Goal: Task Accomplishment & Management: Use online tool/utility

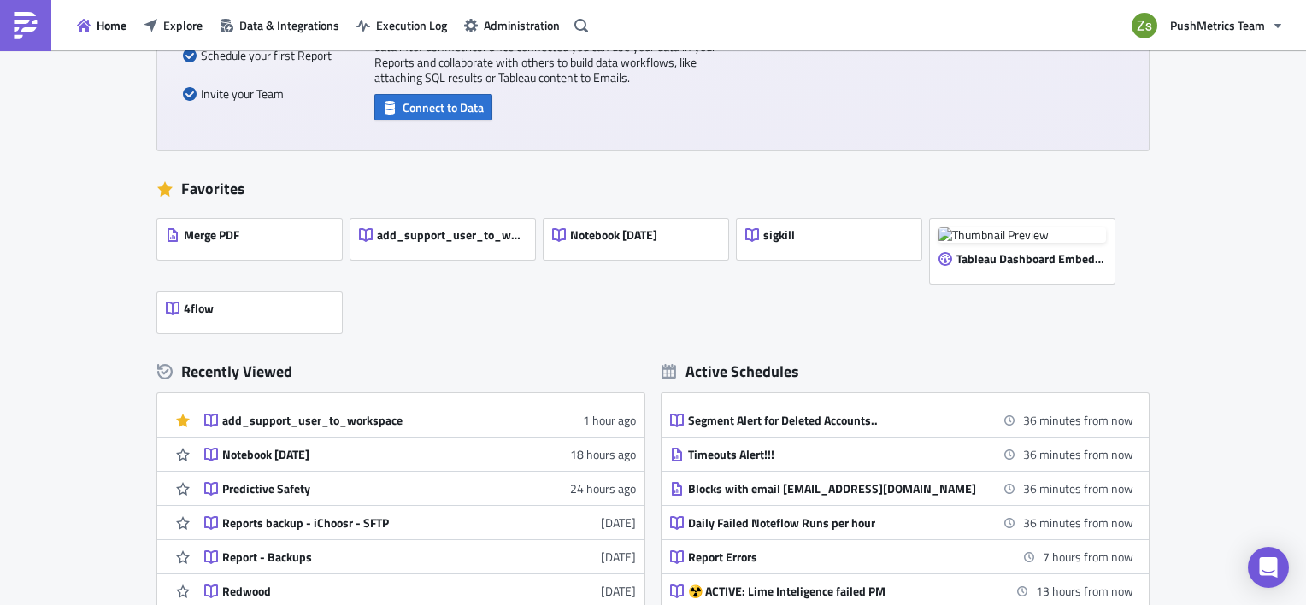
scroll to position [342, 0]
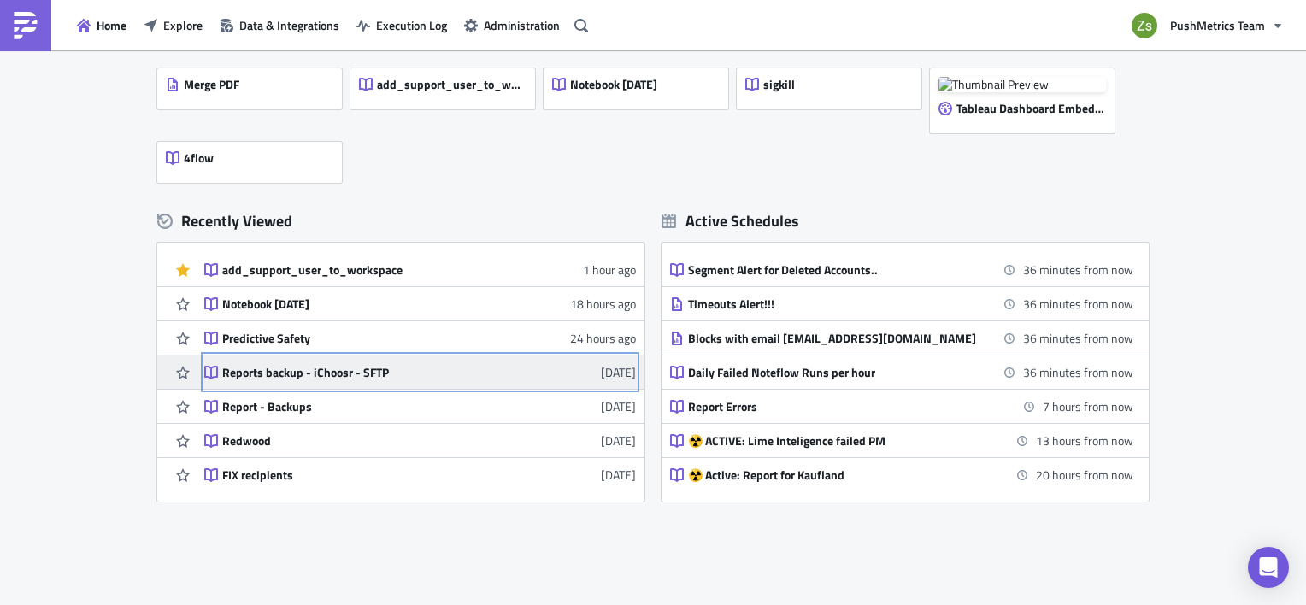
click at [333, 374] on div "Reports backup - iChoosr - SFTP" at bounding box center [371, 372] width 299 height 15
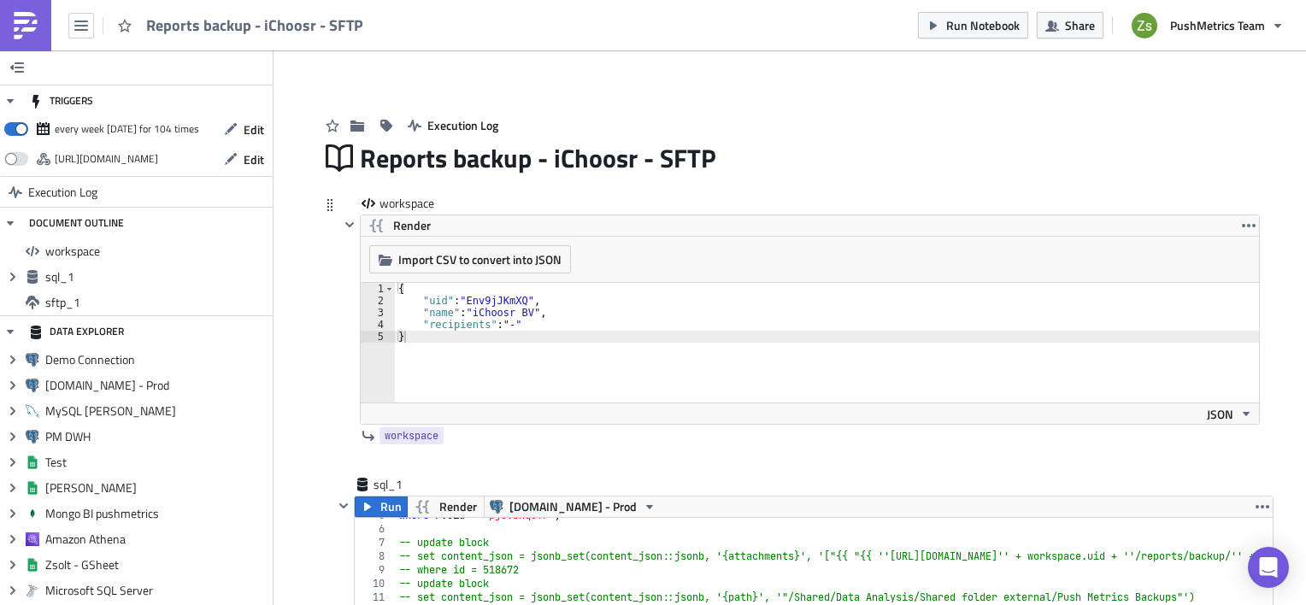
click at [634, 324] on div "{ "uid" : "Env9jJKmXQ" , "name" : "iChoosr BV" , "recipients" : "-" }" at bounding box center [827, 355] width 864 height 144
type textarea ""recipients": "-""
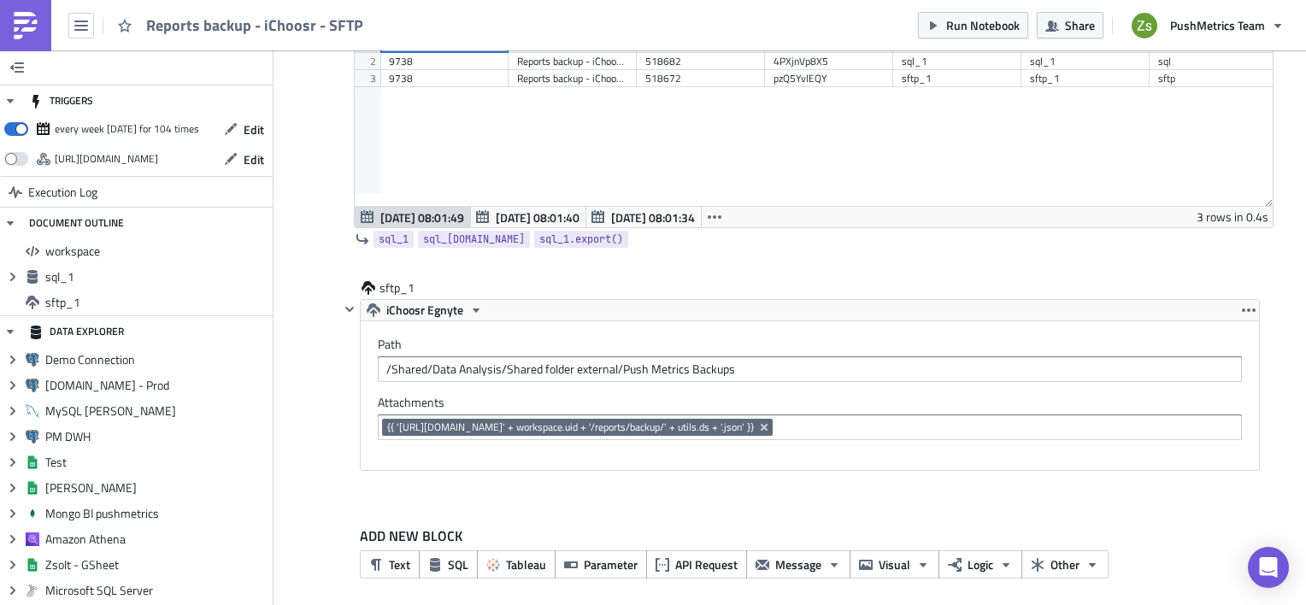
scroll to position [678, 0]
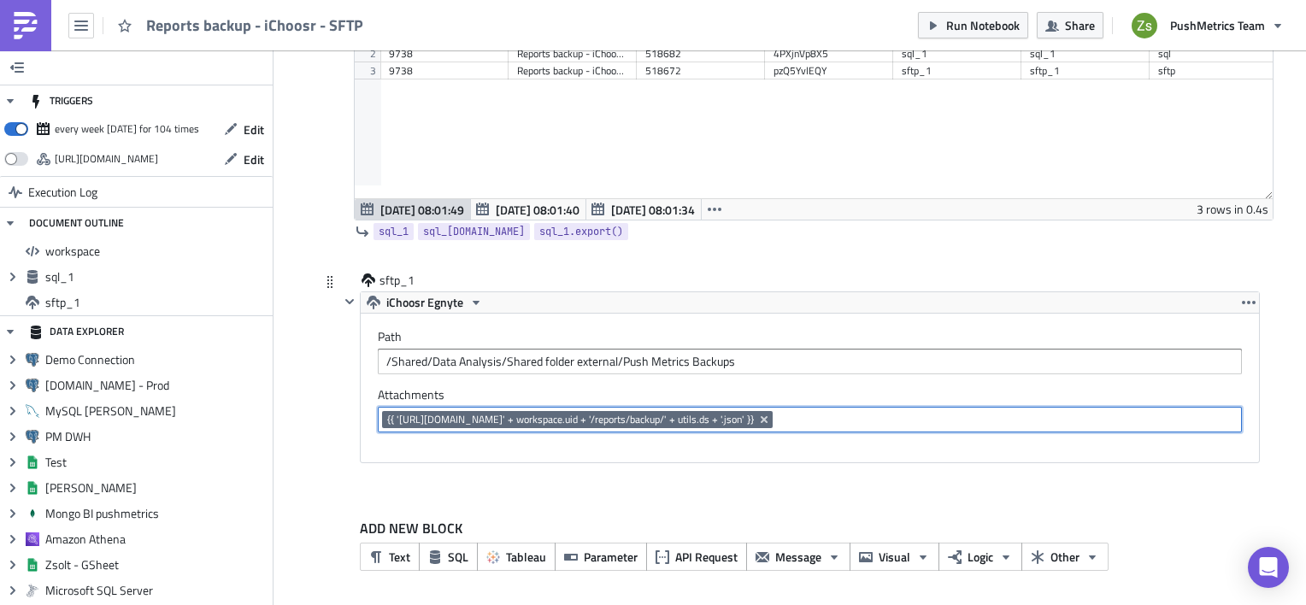
drag, startPoint x: 1037, startPoint y: 414, endPoint x: 453, endPoint y: 423, distance: 583.9
click at [453, 423] on div "{{ '[URL][DOMAIN_NAME]' + workspace.uid + '/reports/backup/' + utils.ds + '.jso…" at bounding box center [809, 421] width 854 height 21
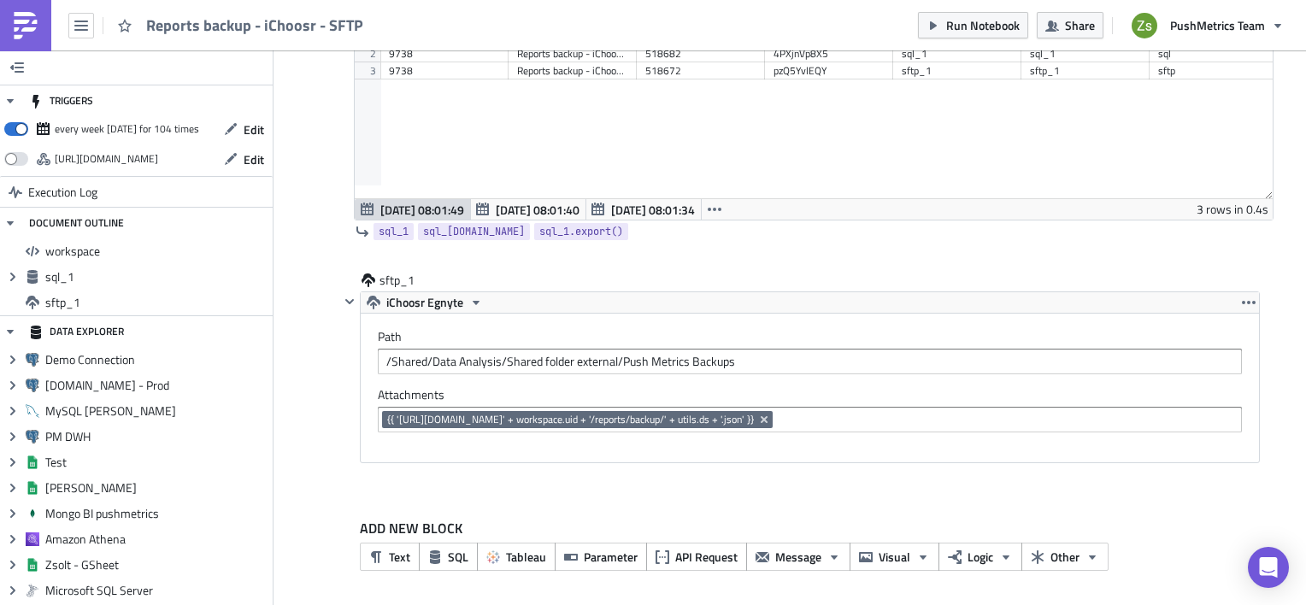
click at [35, 32] on img at bounding box center [25, 25] width 27 height 27
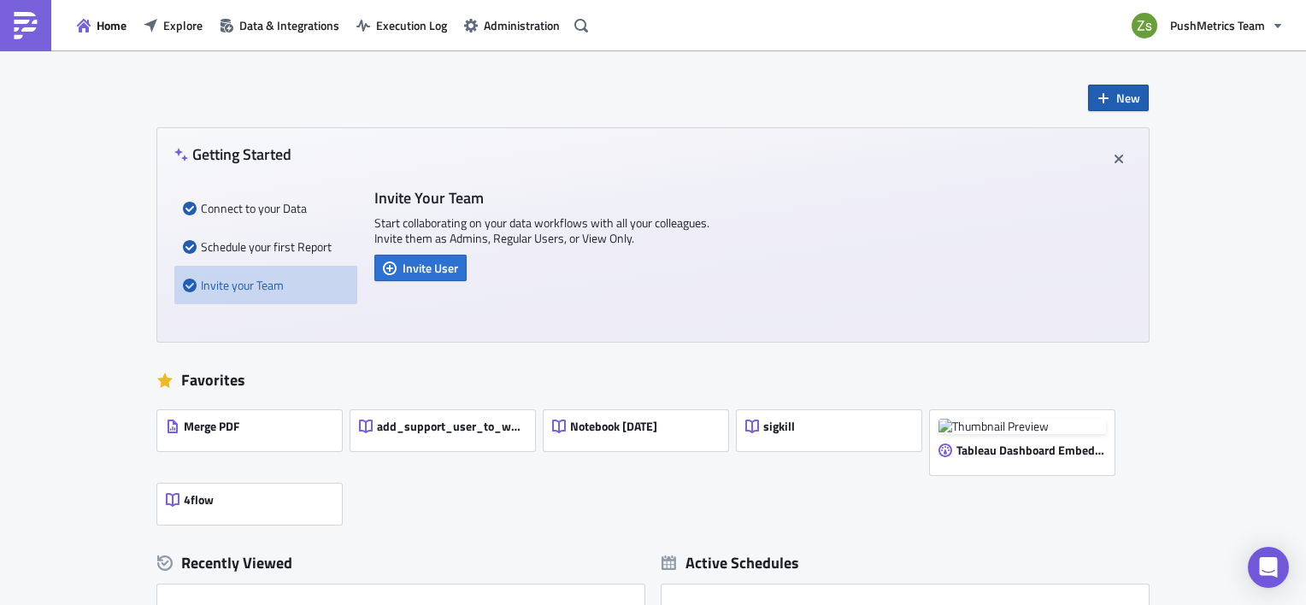
click at [1101, 100] on icon "button" at bounding box center [1104, 98] width 14 height 14
click at [1139, 171] on div "Notebook" at bounding box center [1169, 167] width 114 height 17
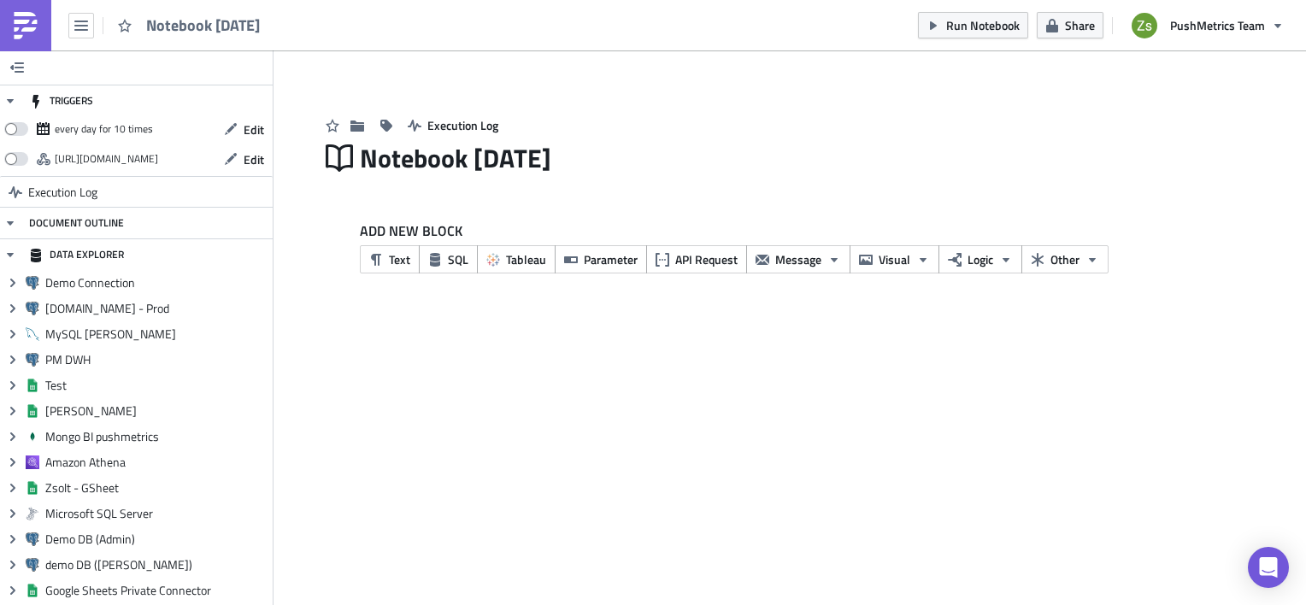
click at [31, 23] on img at bounding box center [25, 25] width 27 height 27
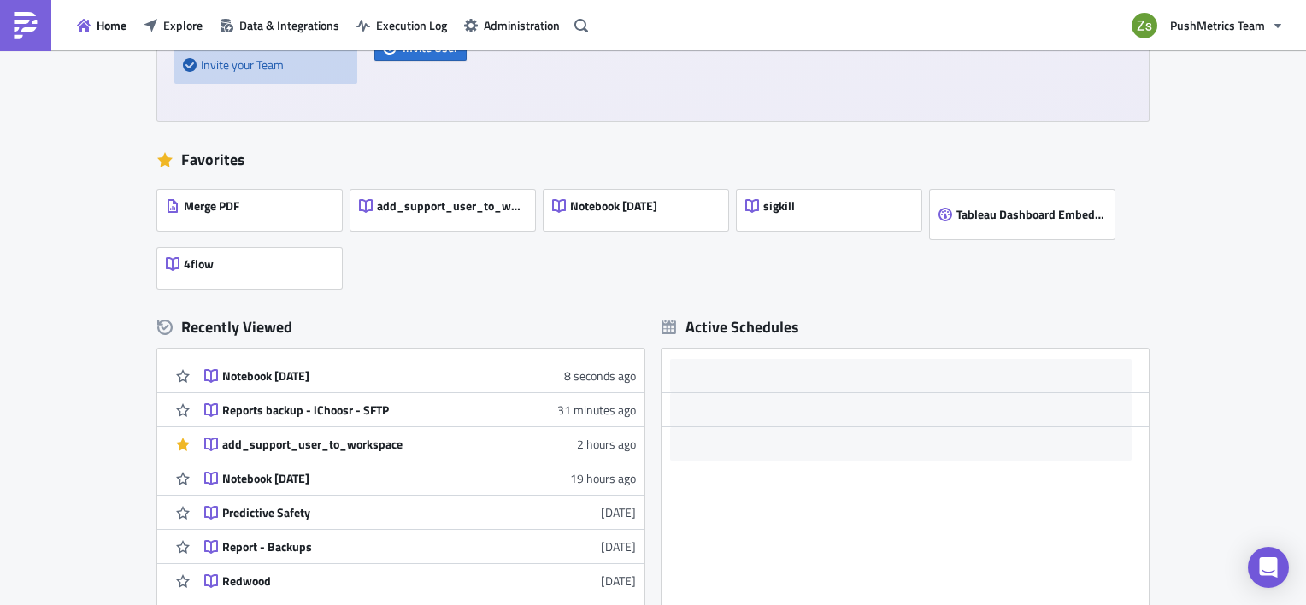
scroll to position [342, 0]
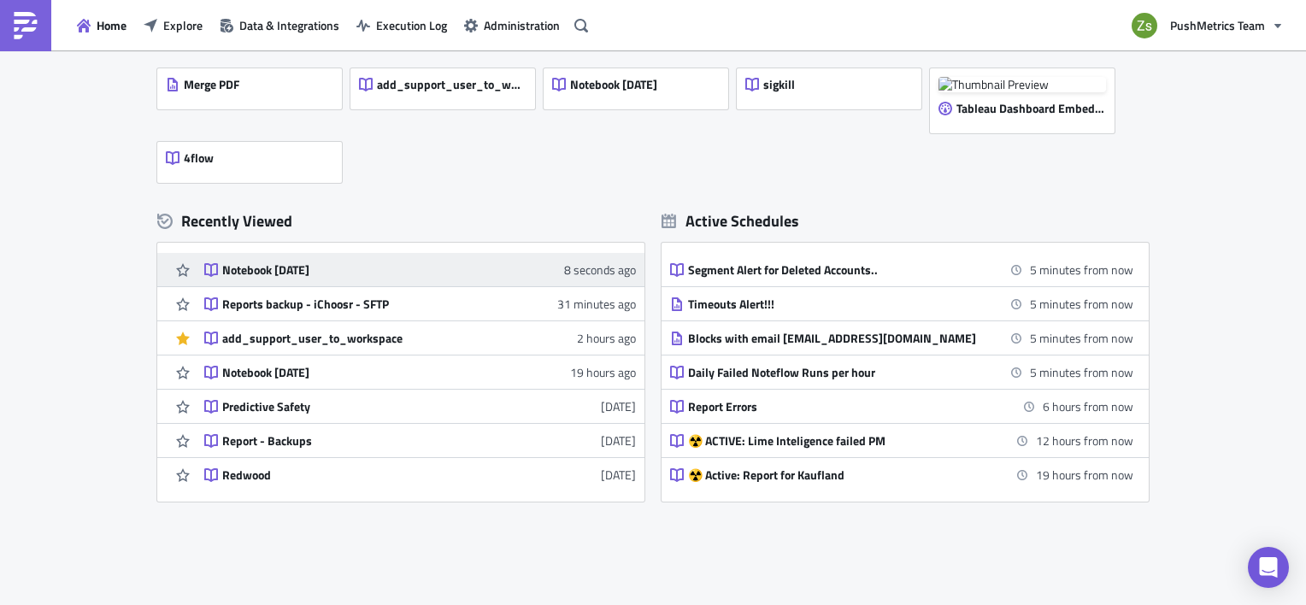
click at [389, 263] on div "Notebook 2025-10-01" at bounding box center [371, 269] width 299 height 15
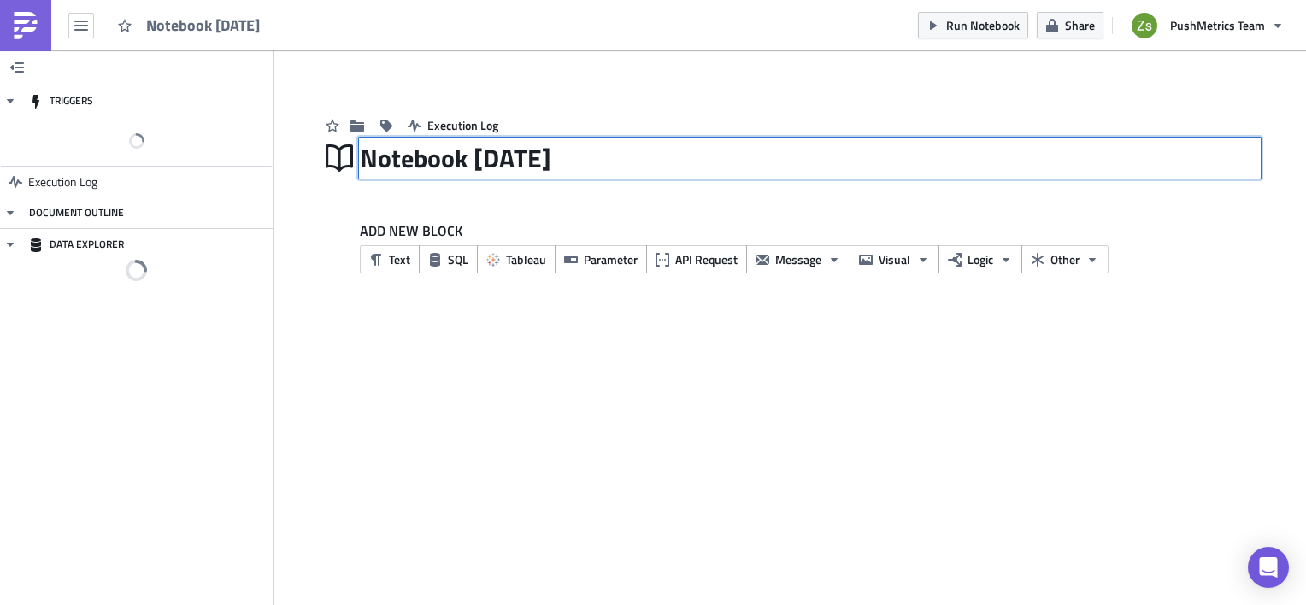
click at [554, 165] on div "Notebook 2025-10-01 Notebook 2025-10-01" at bounding box center [810, 157] width 900 height 39
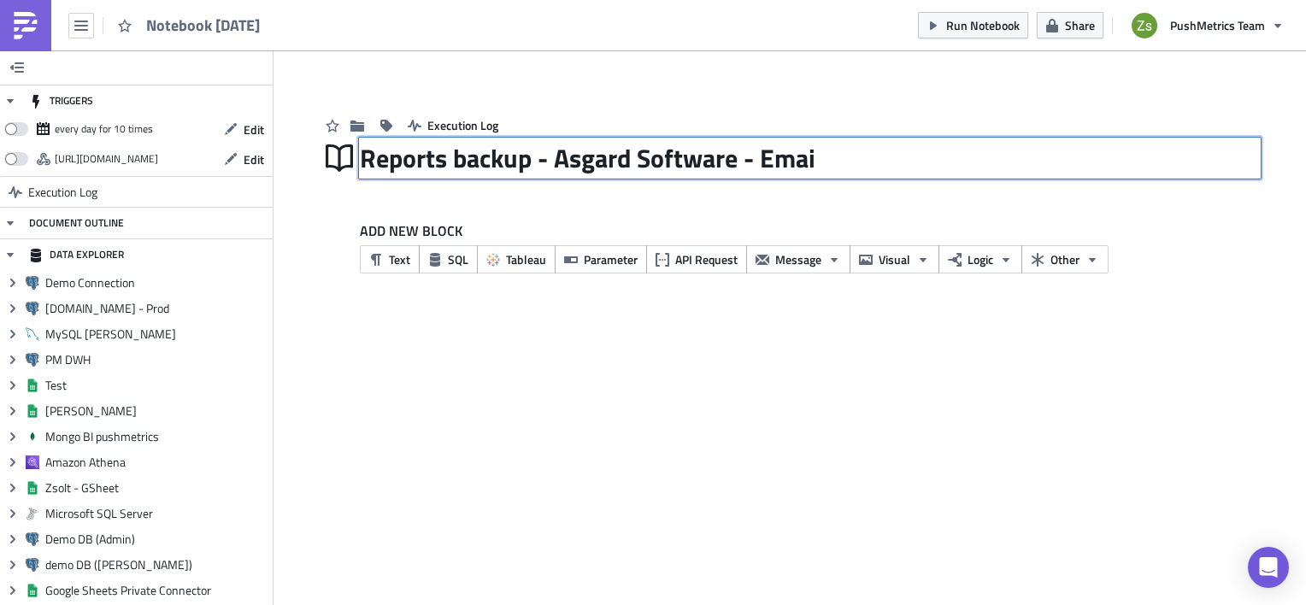
type input "Reports backup - Asgard Software - Email"
click at [540, 332] on div "TRIGGERS every day for 10 times Edit https://pushmetrics.io/api/v1/report/75rga…" at bounding box center [653, 327] width 1306 height 555
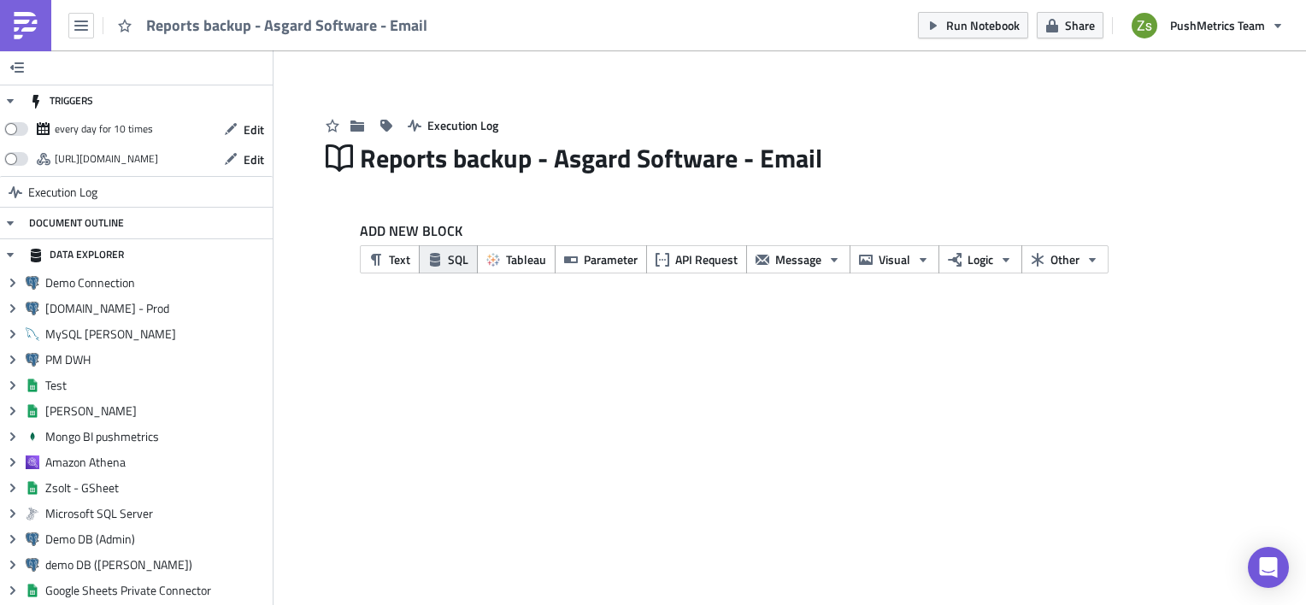
click at [456, 262] on span "SQL" at bounding box center [458, 259] width 21 height 18
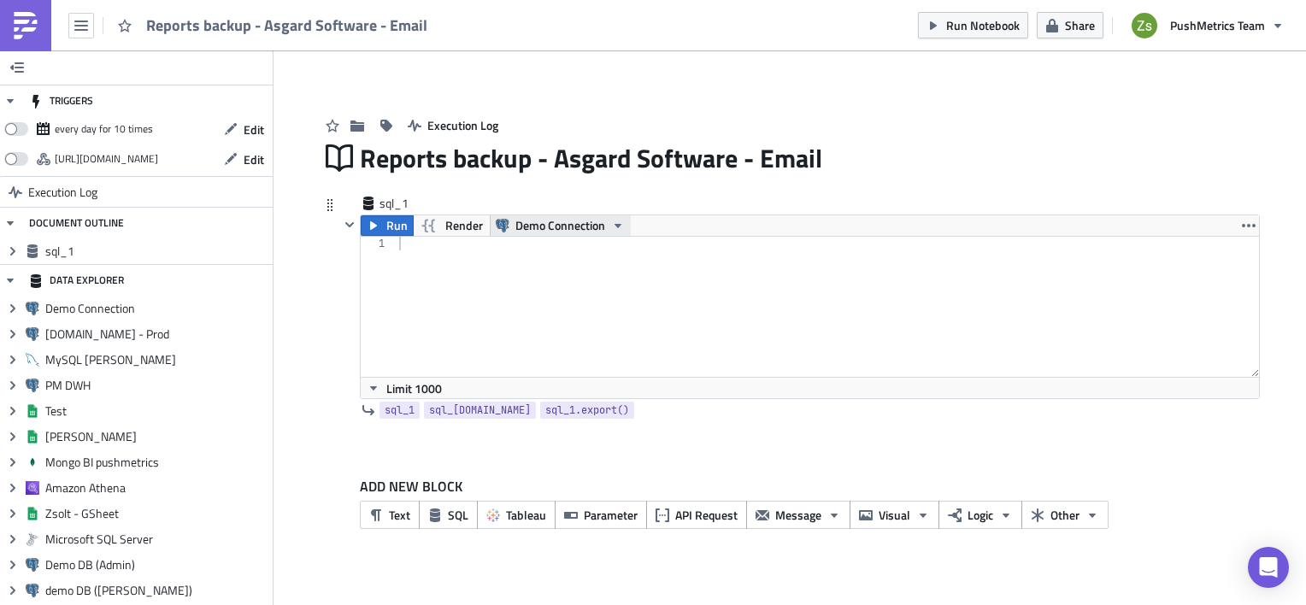
click at [537, 228] on span "Demo Connection" at bounding box center [560, 225] width 90 height 21
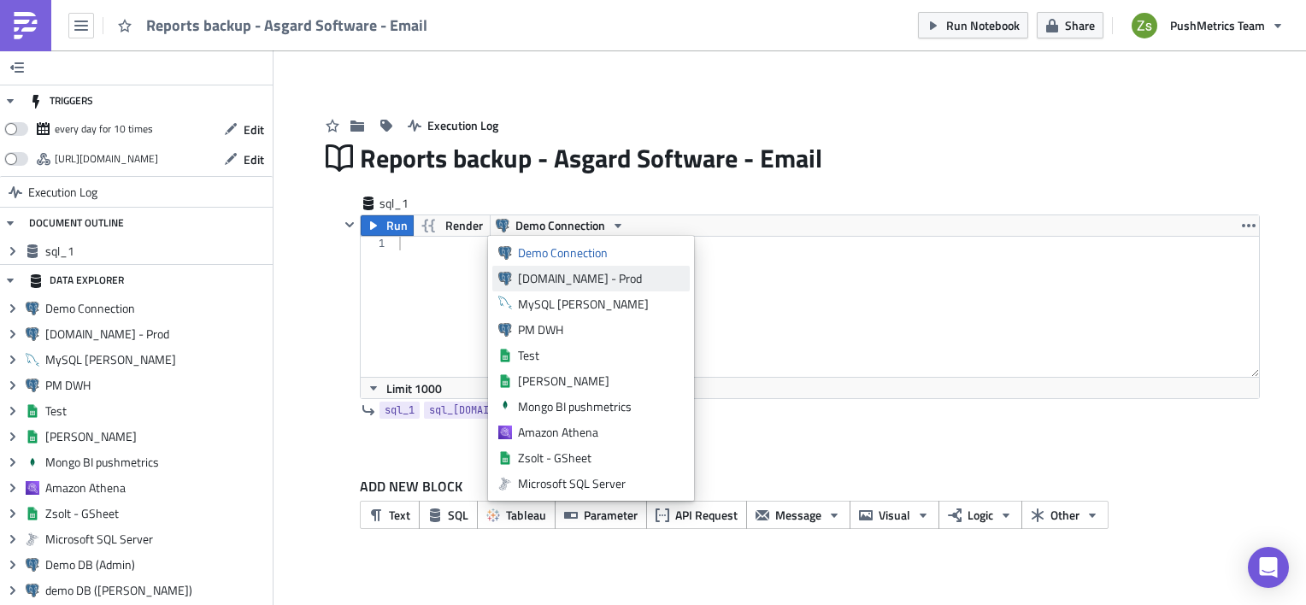
click at [537, 274] on div "[DOMAIN_NAME] - Prod" at bounding box center [601, 278] width 166 height 17
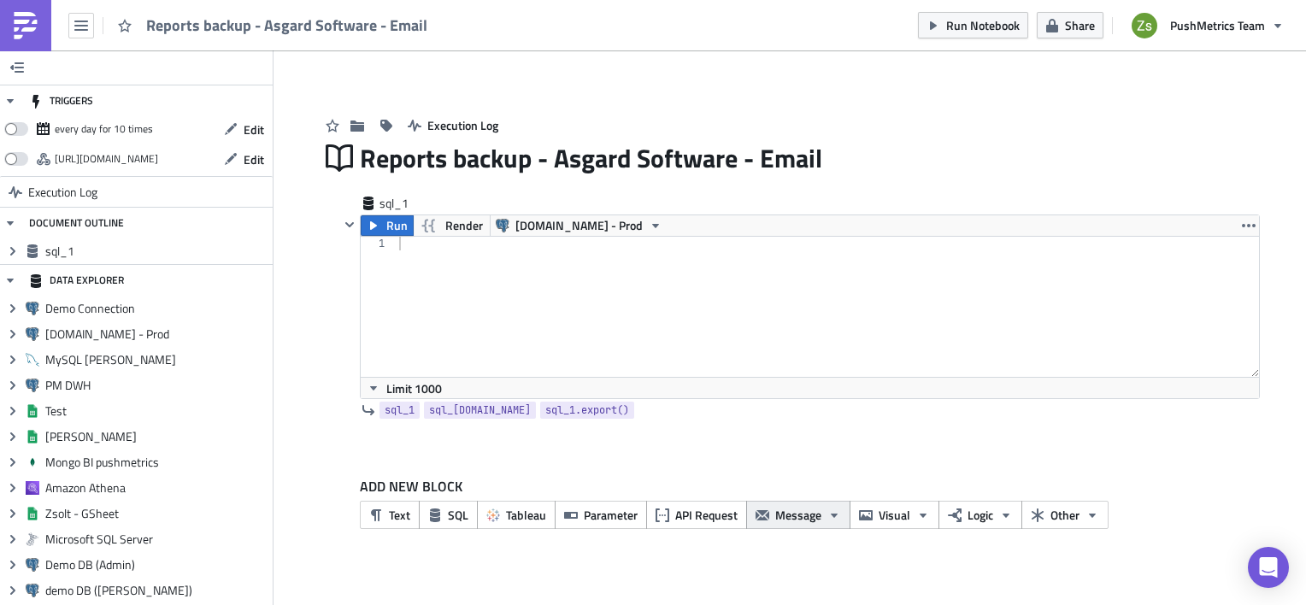
click at [784, 518] on span "Message" at bounding box center [798, 515] width 46 height 18
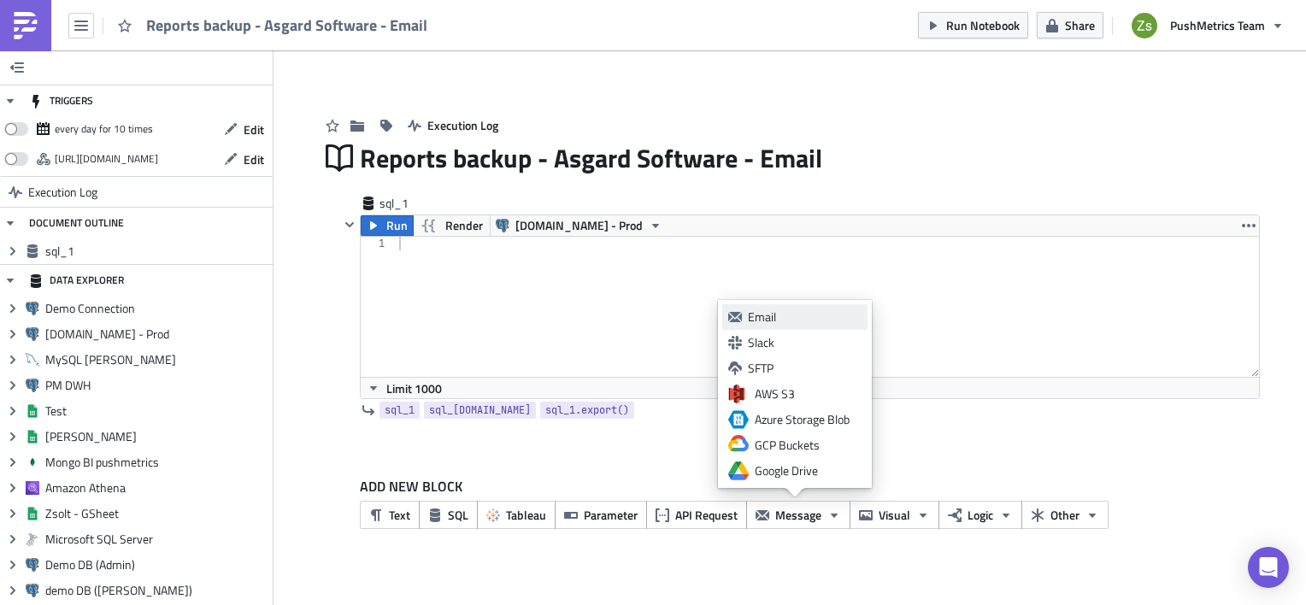
click at [823, 321] on div "Email" at bounding box center [805, 317] width 114 height 17
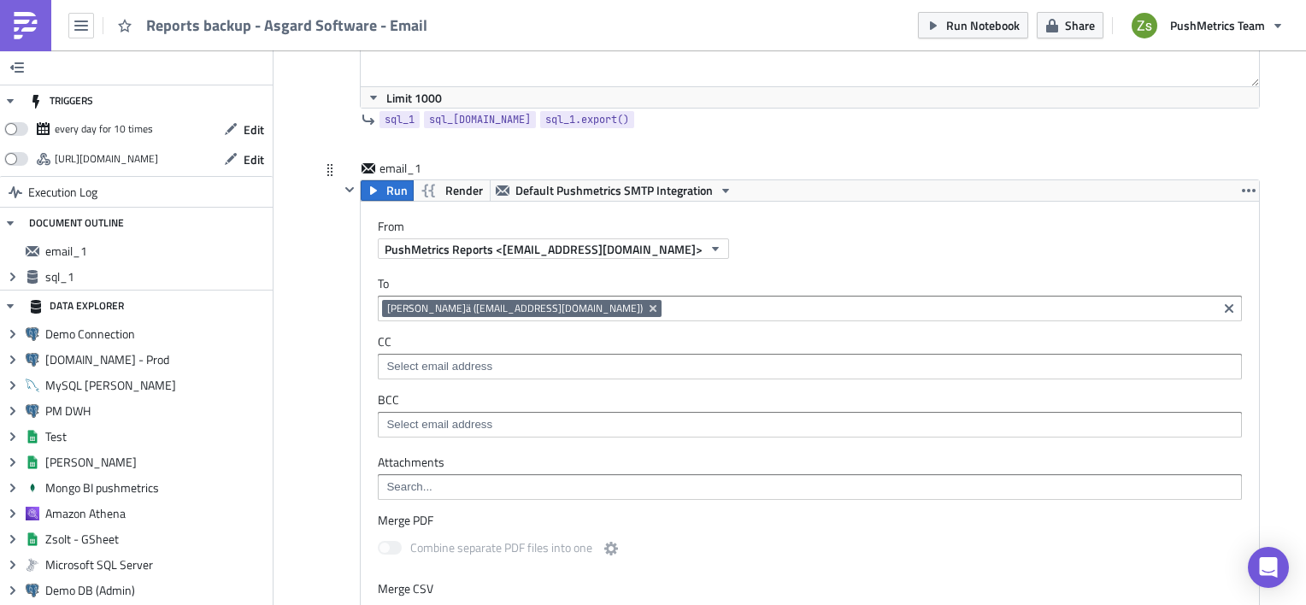
scroll to position [256, 0]
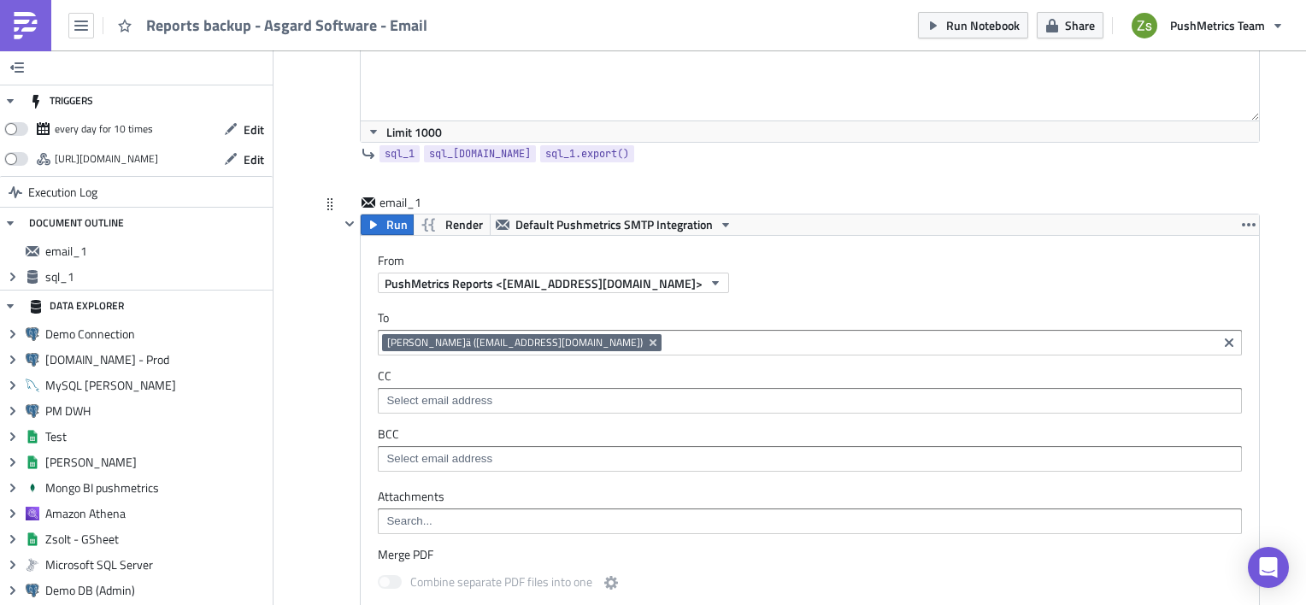
click at [641, 332] on div "Zsolt_ P.ä (zsolt@pushmetrics.io)" at bounding box center [810, 343] width 864 height 26
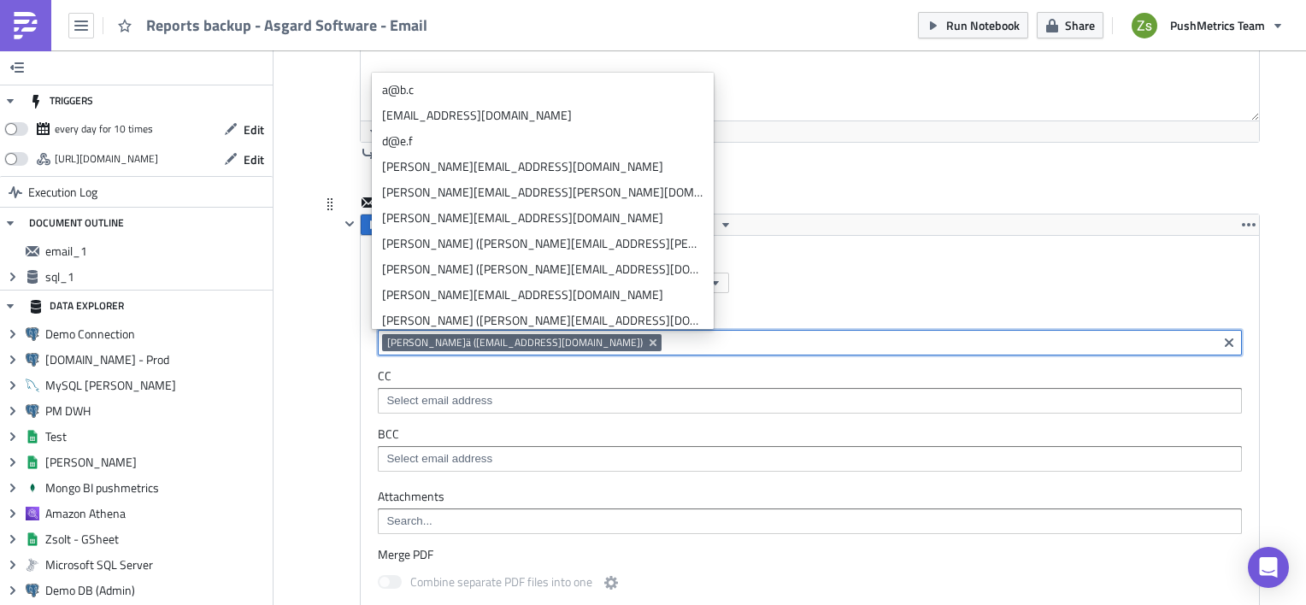
paste input "[EMAIL_ADDRESS][DOMAIN_NAME]"
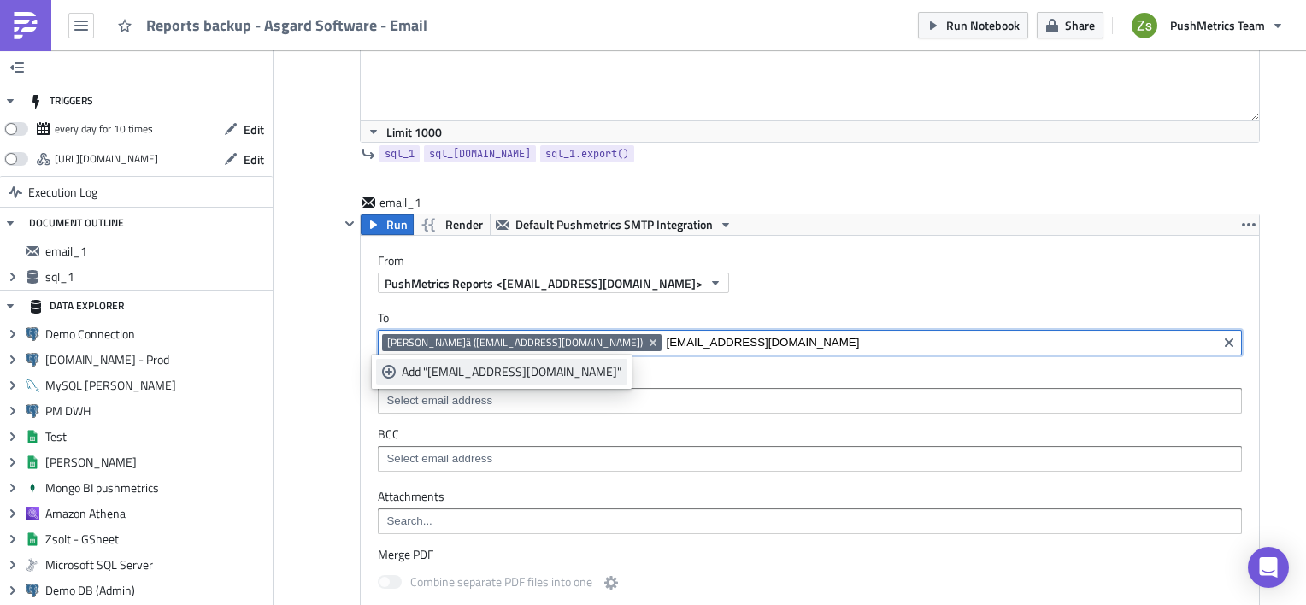
type input "[EMAIL_ADDRESS][DOMAIN_NAME]"
click at [557, 368] on div "Add "analytics@asgardsoftware.com"" at bounding box center [512, 371] width 220 height 17
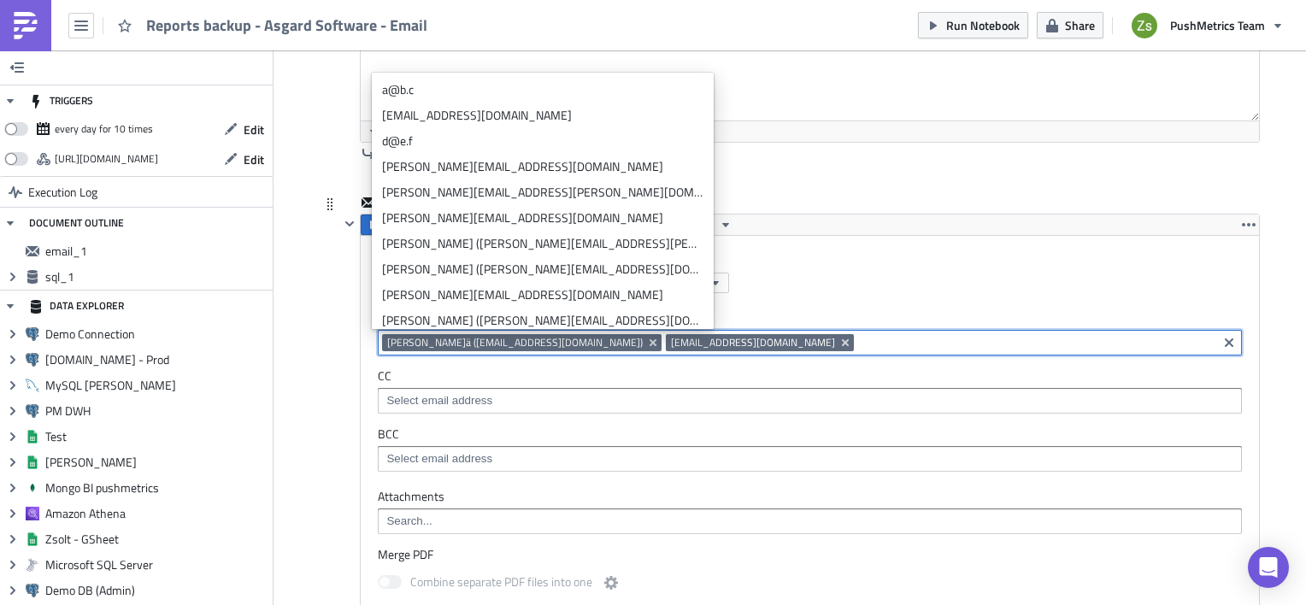
click at [887, 262] on label "From" at bounding box center [818, 260] width 881 height 15
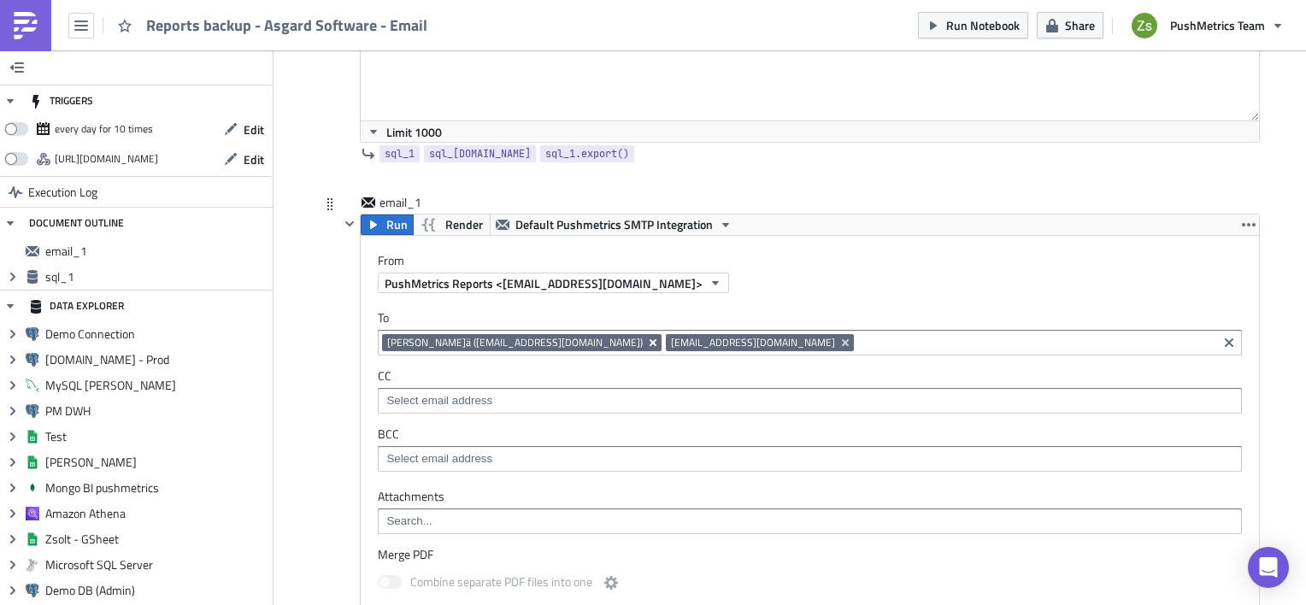
click at [646, 336] on icon "Remove Tag" at bounding box center [653, 343] width 14 height 14
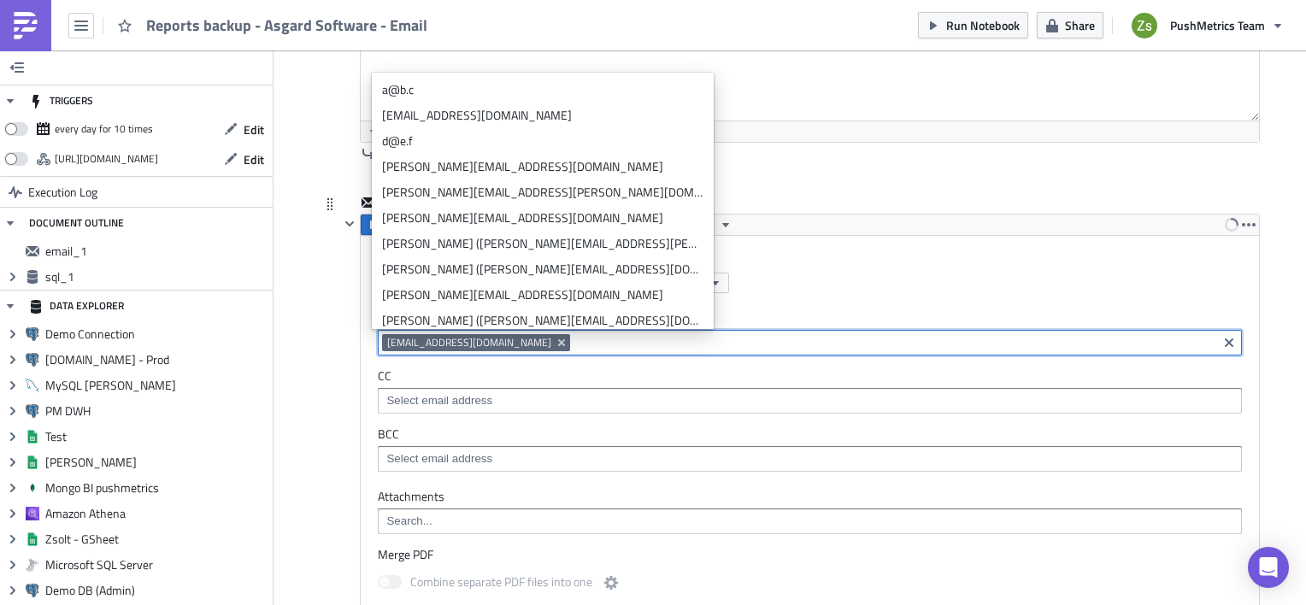
click at [882, 273] on div "PushMetrics Reports <[EMAIL_ADDRESS][DOMAIN_NAME]>" at bounding box center [818, 283] width 881 height 21
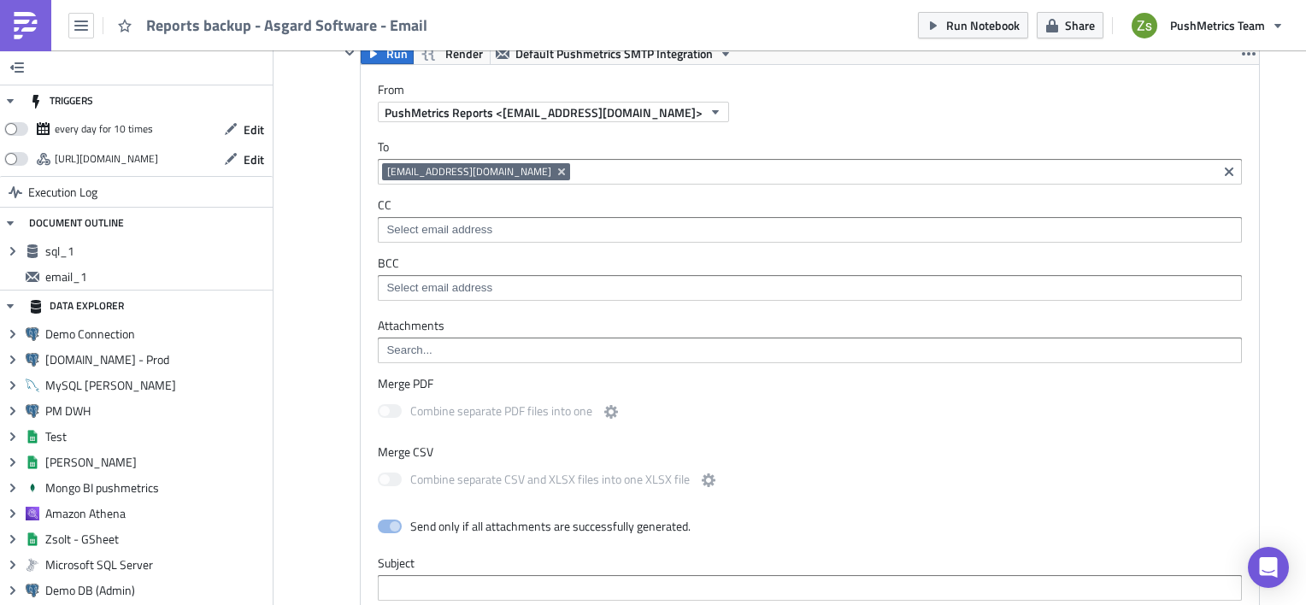
scroll to position [342, 0]
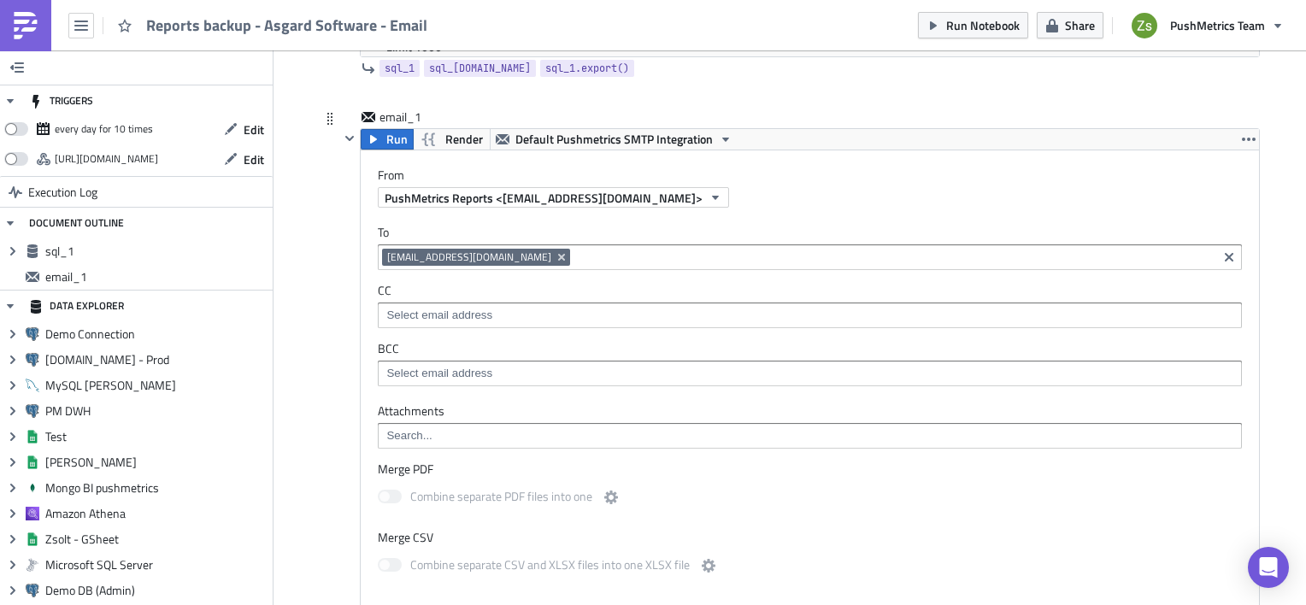
click at [726, 435] on input at bounding box center [809, 435] width 854 height 17
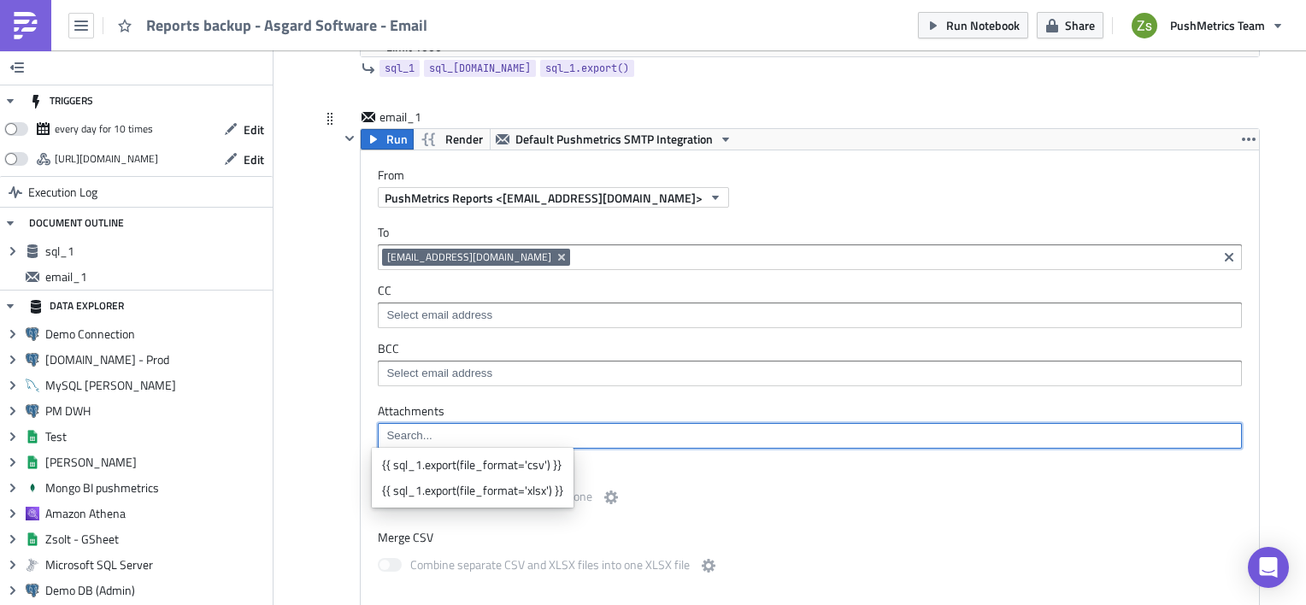
paste input "{{ '[URL][DOMAIN_NAME]' + workspace.uid + '/reports/backup/' + utils.ds + '.jso…"
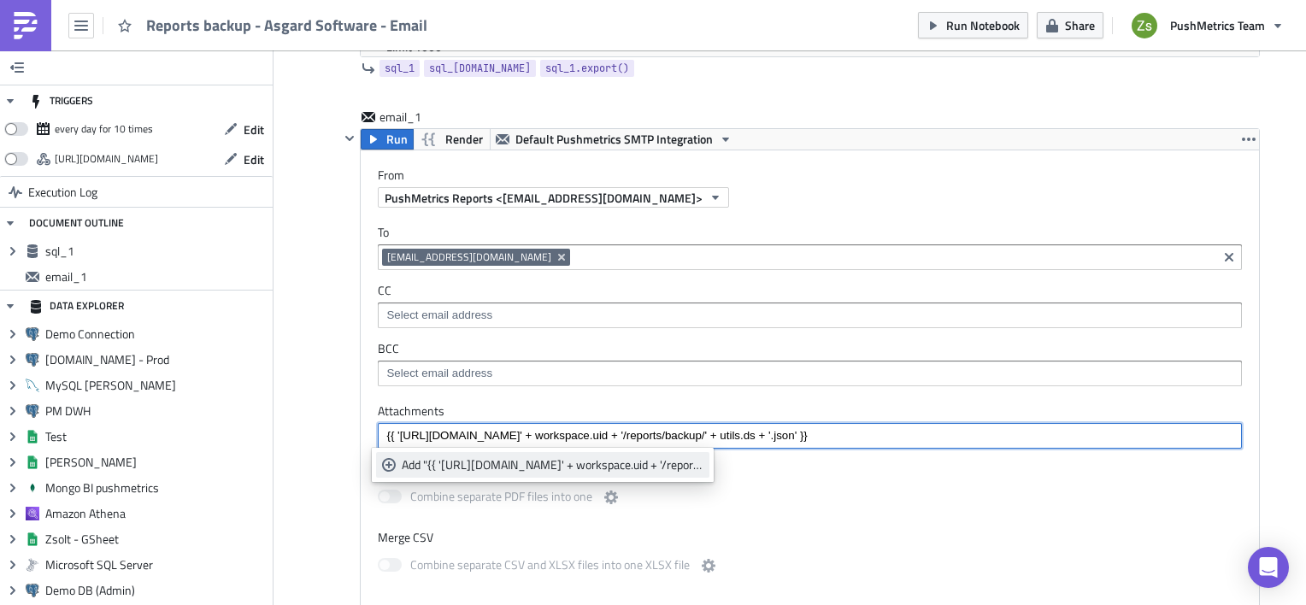
type input "{{ '[URL][DOMAIN_NAME]' + workspace.uid + '/reports/backup/' + utils.ds + '.jso…"
click at [614, 463] on div "Add "{{ 'https://s3-eu-central-1.amazonaws.com/queryme-notebooks-prod/' + works…" at bounding box center [553, 464] width 302 height 17
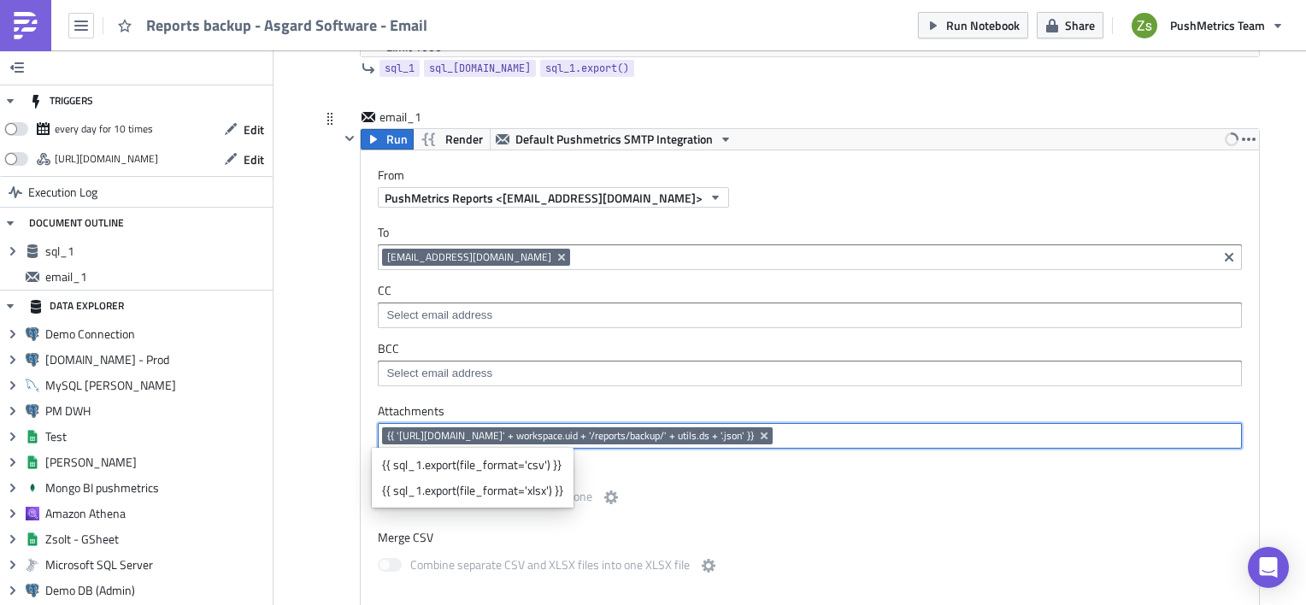
click at [708, 396] on div "To analytics@asgardsoftware.com analytics@asgardsoftware.com CC BCC" at bounding box center [810, 306] width 898 height 196
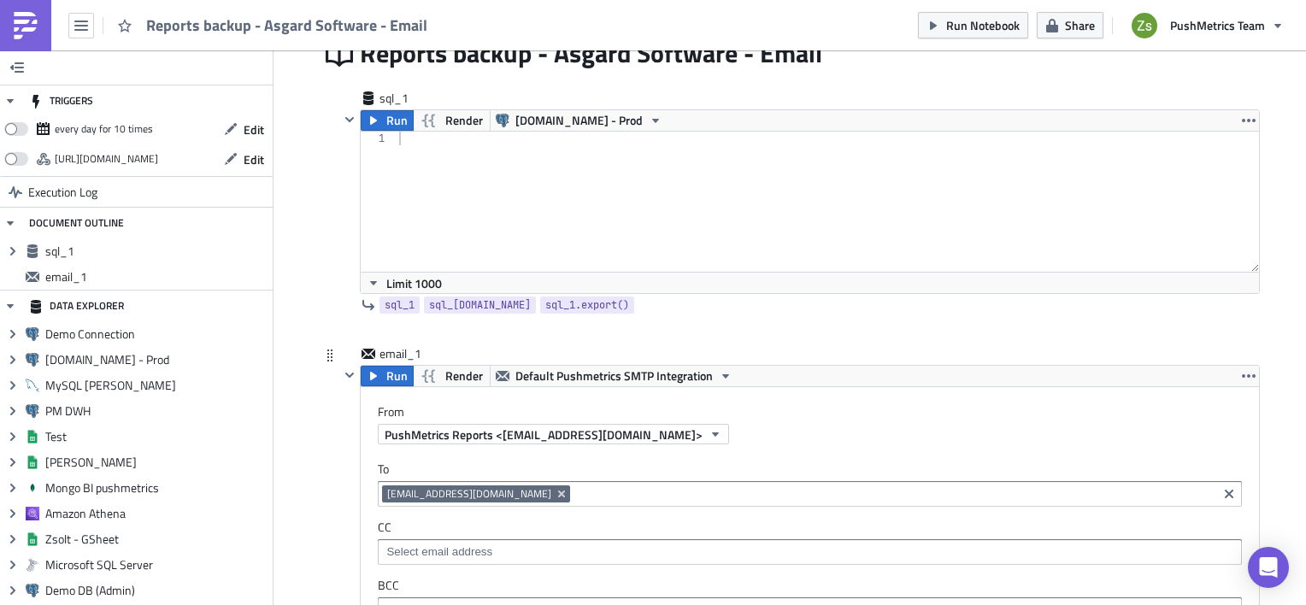
scroll to position [0, 0]
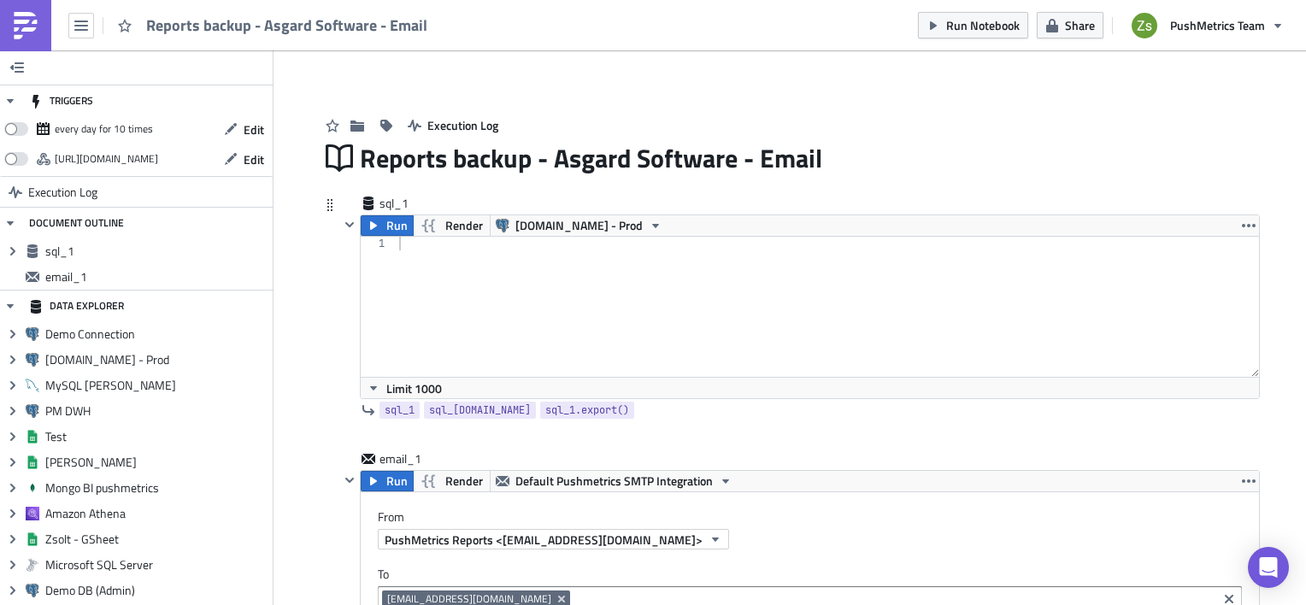
click at [695, 292] on div at bounding box center [828, 321] width 864 height 168
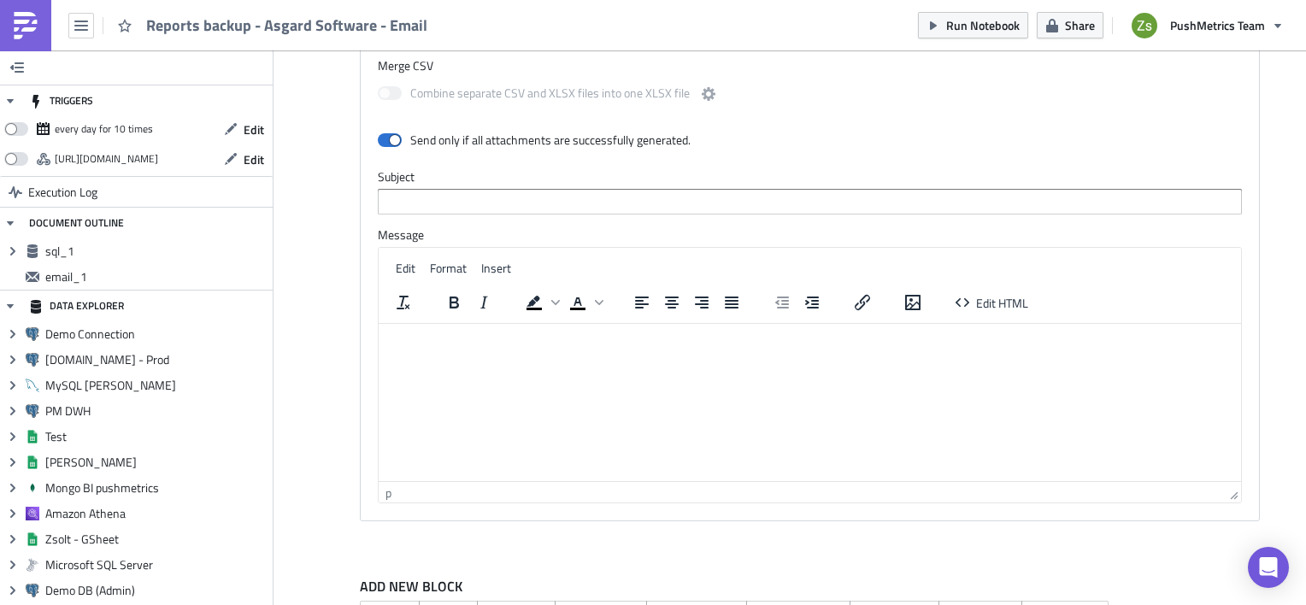
scroll to position [787, 0]
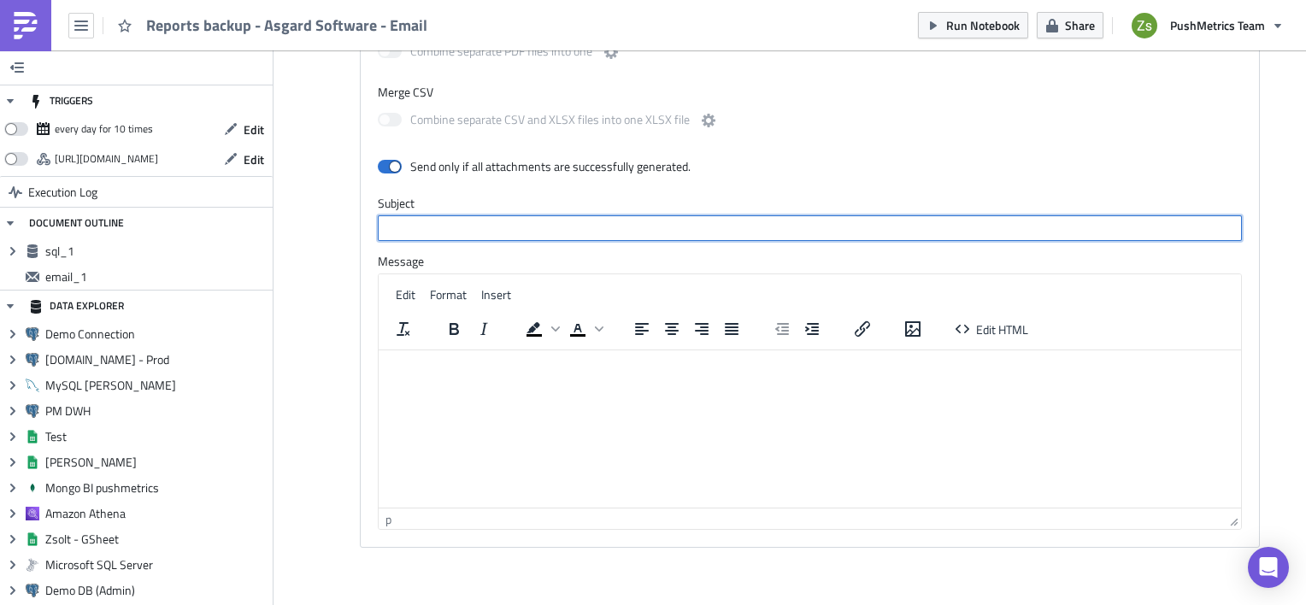
click at [652, 233] on input "text" at bounding box center [810, 228] width 864 height 26
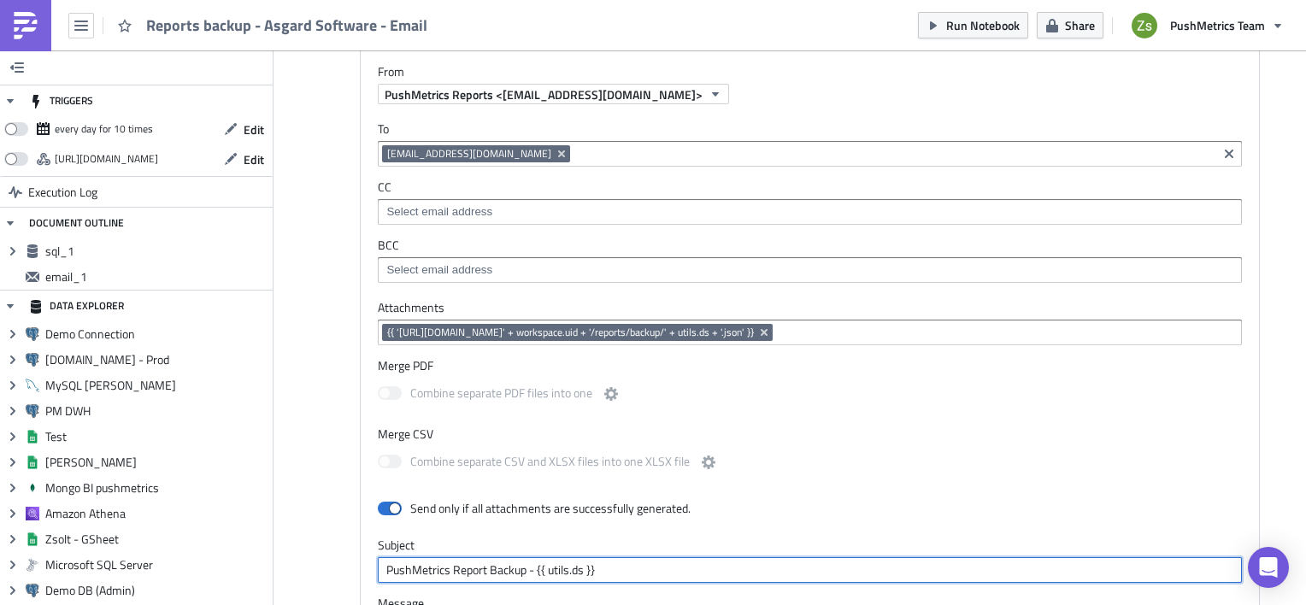
scroll to position [360, 0]
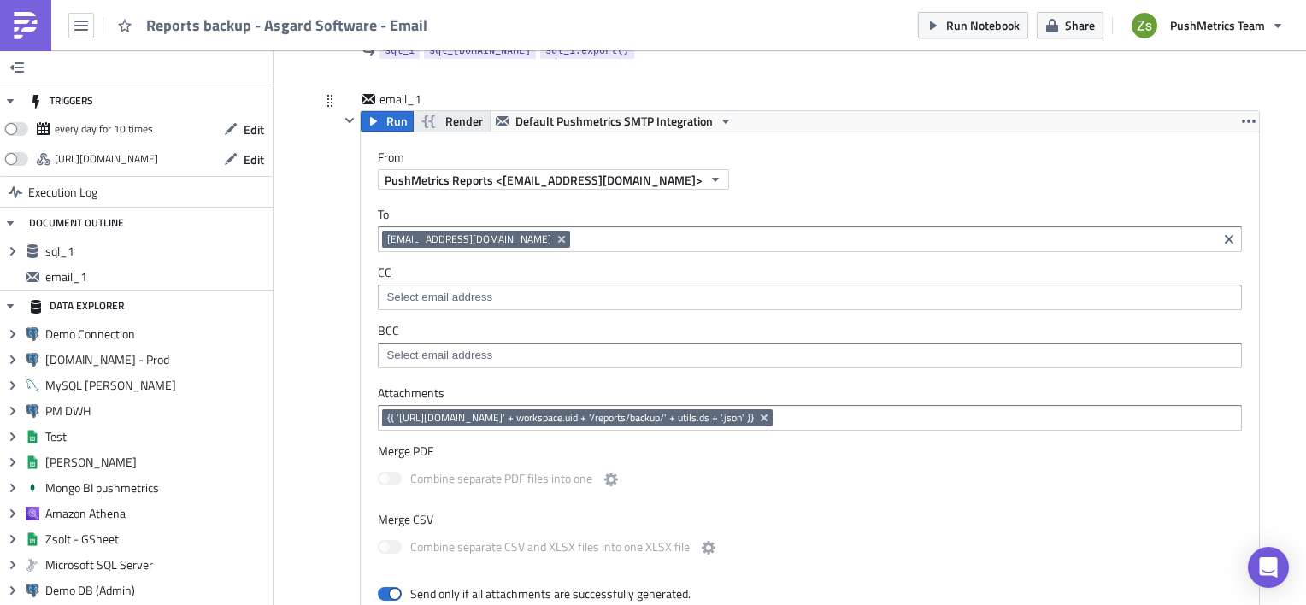
type input "PushMetrics Report Backup - {{ utils.ds }}"
click at [434, 126] on button "Render" at bounding box center [452, 121] width 78 height 21
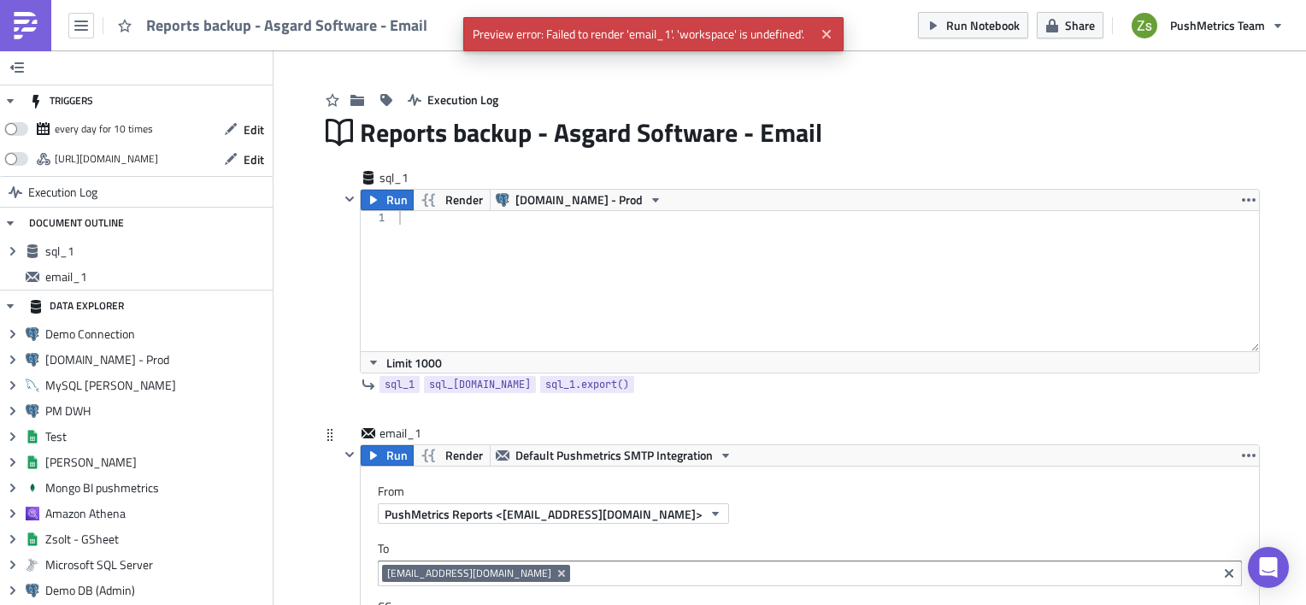
scroll to position [18, 0]
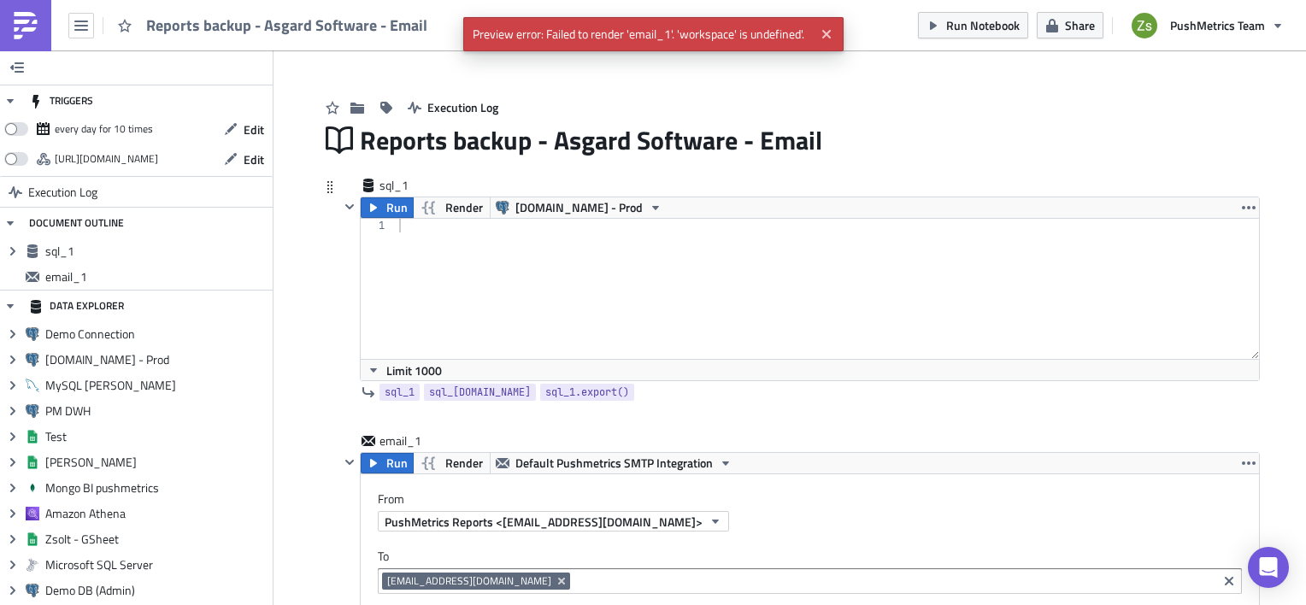
click at [513, 251] on div at bounding box center [828, 303] width 864 height 168
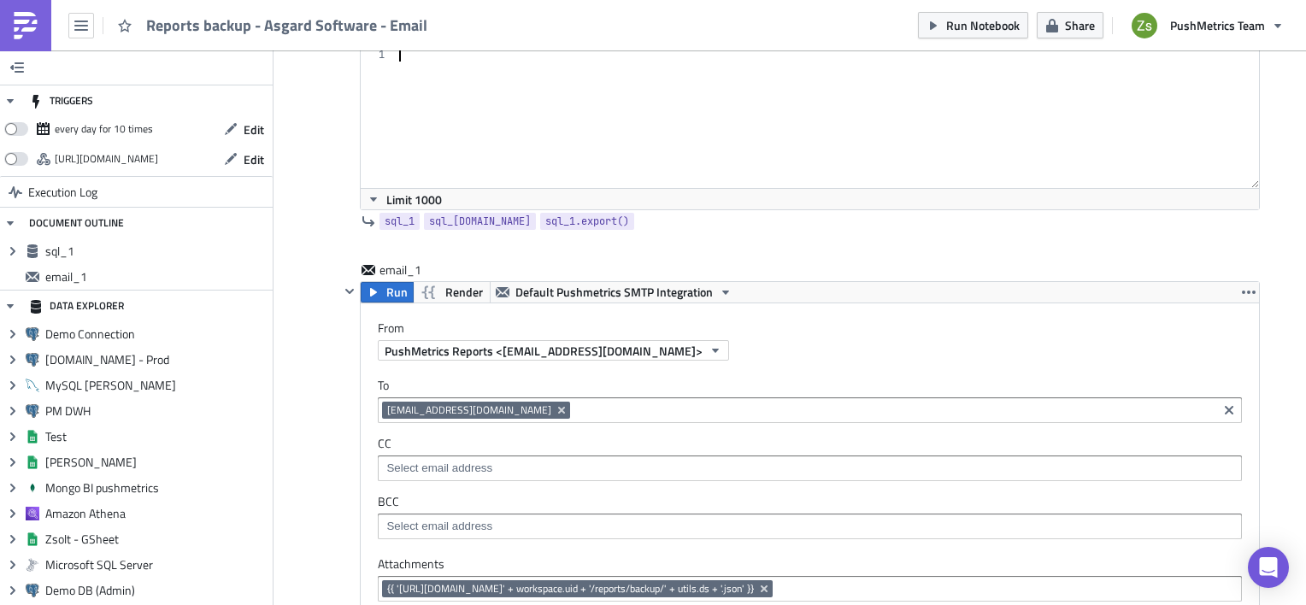
click at [609, 173] on div at bounding box center [828, 132] width 864 height 168
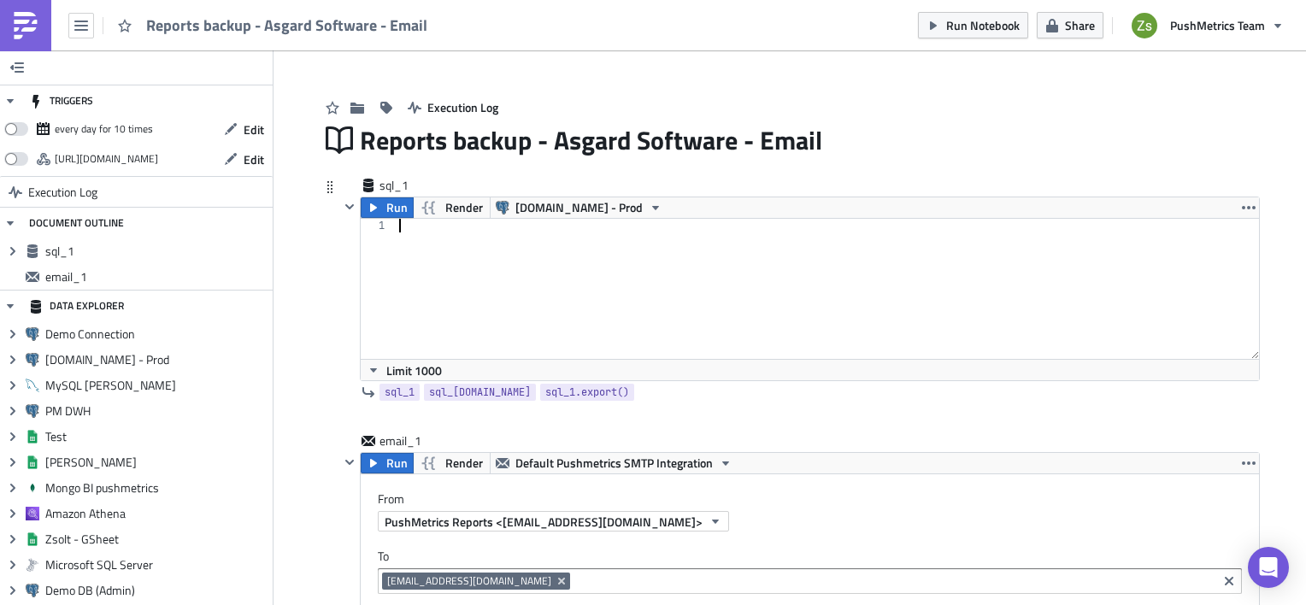
click at [674, 321] on div at bounding box center [828, 303] width 864 height 168
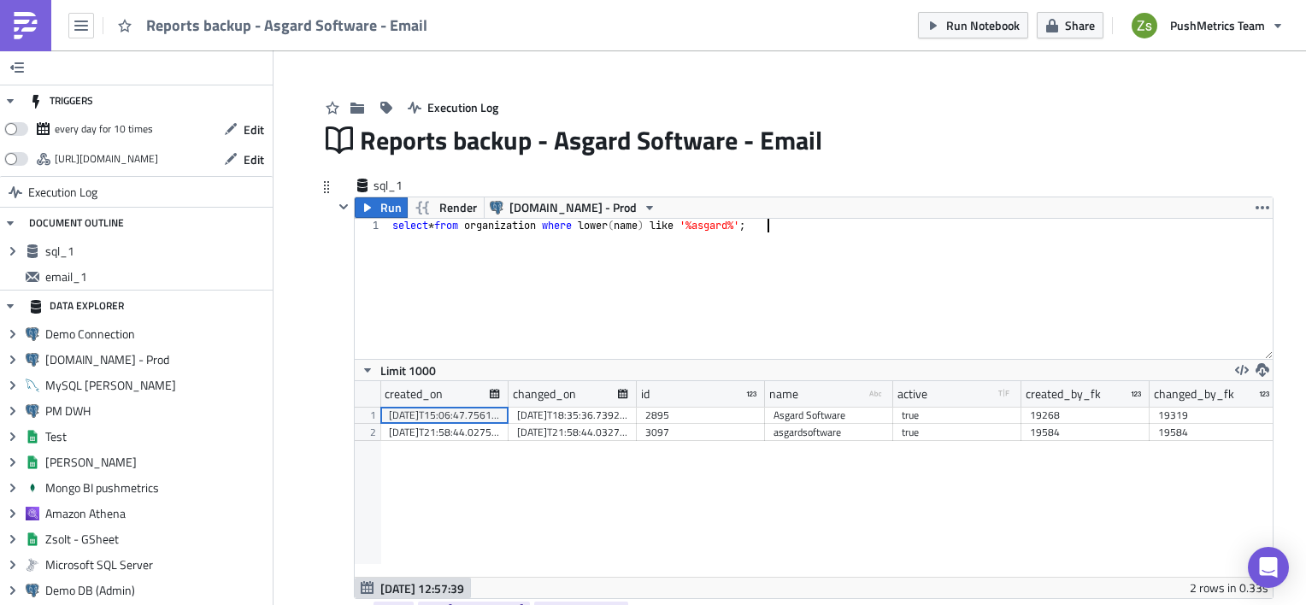
scroll to position [195, 918]
click at [546, 230] on div "select * from organization where lower ( name ) like '%asgard%' ;" at bounding box center [831, 303] width 883 height 168
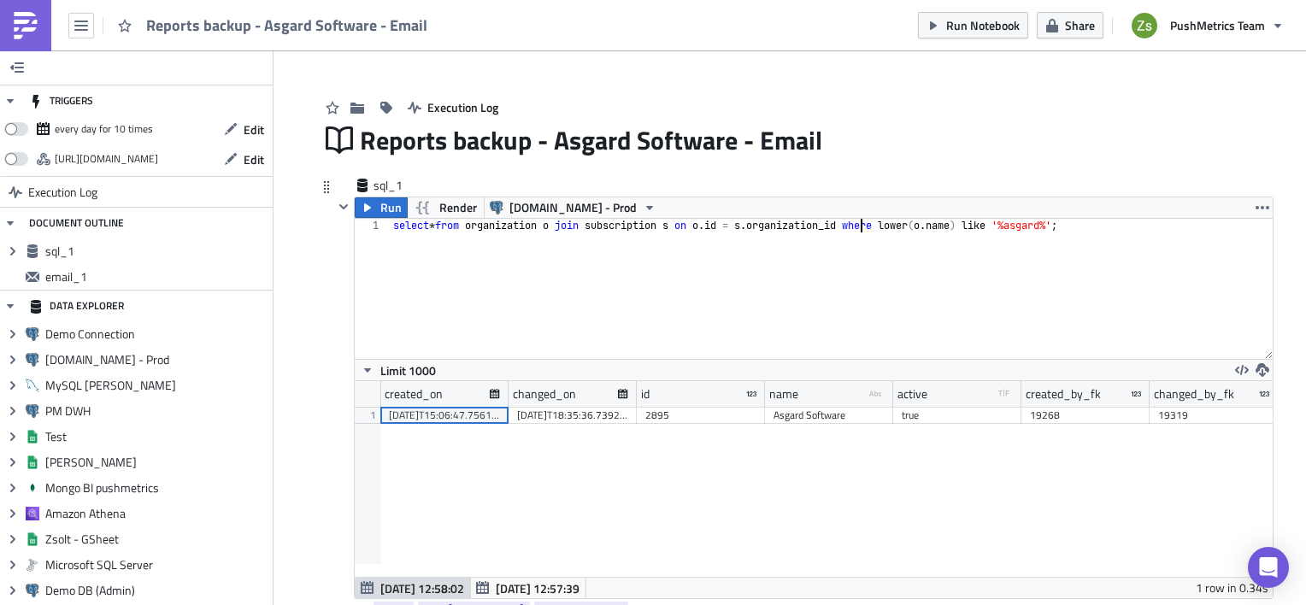
type textarea "select * from organization o join subscription s on o.id = s.organization_id wh…"
click at [668, 419] on div "2895" at bounding box center [700, 415] width 111 height 17
click at [825, 294] on div "select * from organization o join subscription s on o . id = s . organization_i…" at bounding box center [831, 303] width 883 height 168
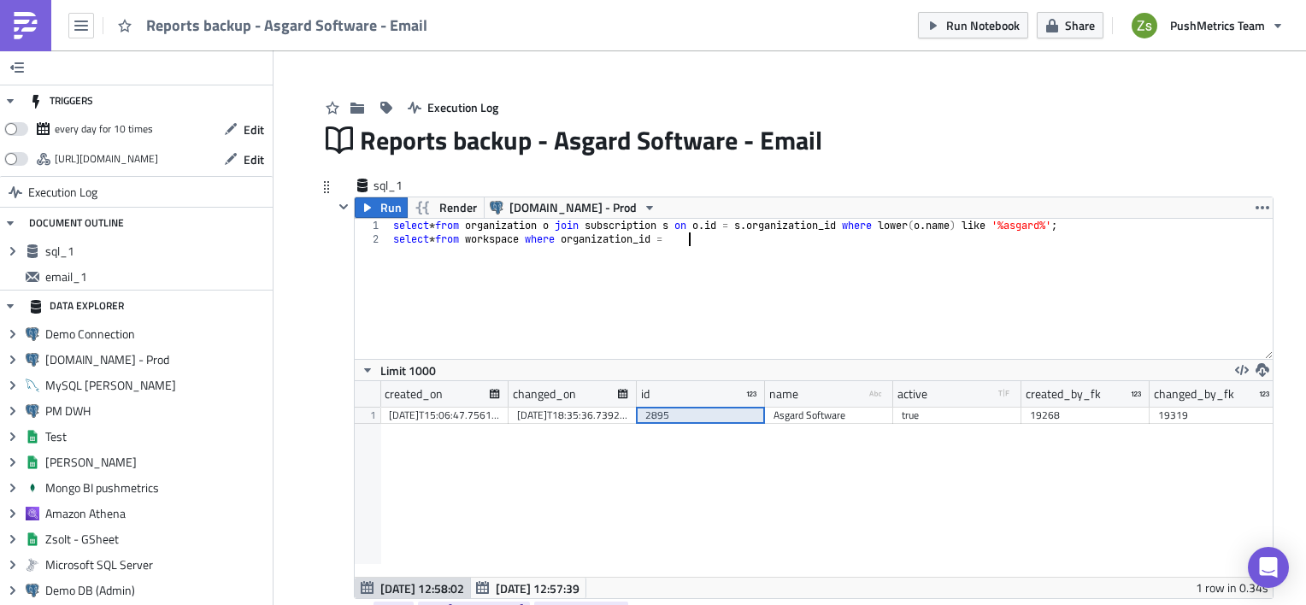
scroll to position [0, 23]
paste textarea "2895"
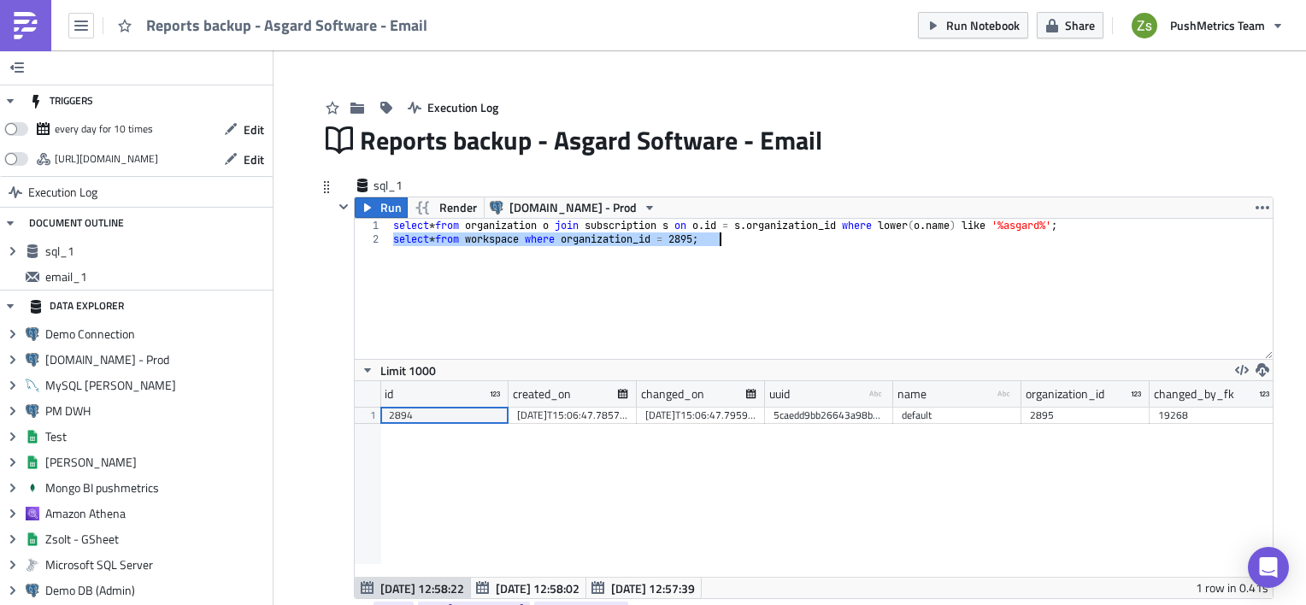
scroll to position [195, 918]
click at [463, 416] on div "2894" at bounding box center [444, 415] width 111 height 17
click at [858, 248] on div "select * from organization o join subscription s on o . id = s . organization_i…" at bounding box center [831, 289] width 883 height 140
paste textarea "2894"
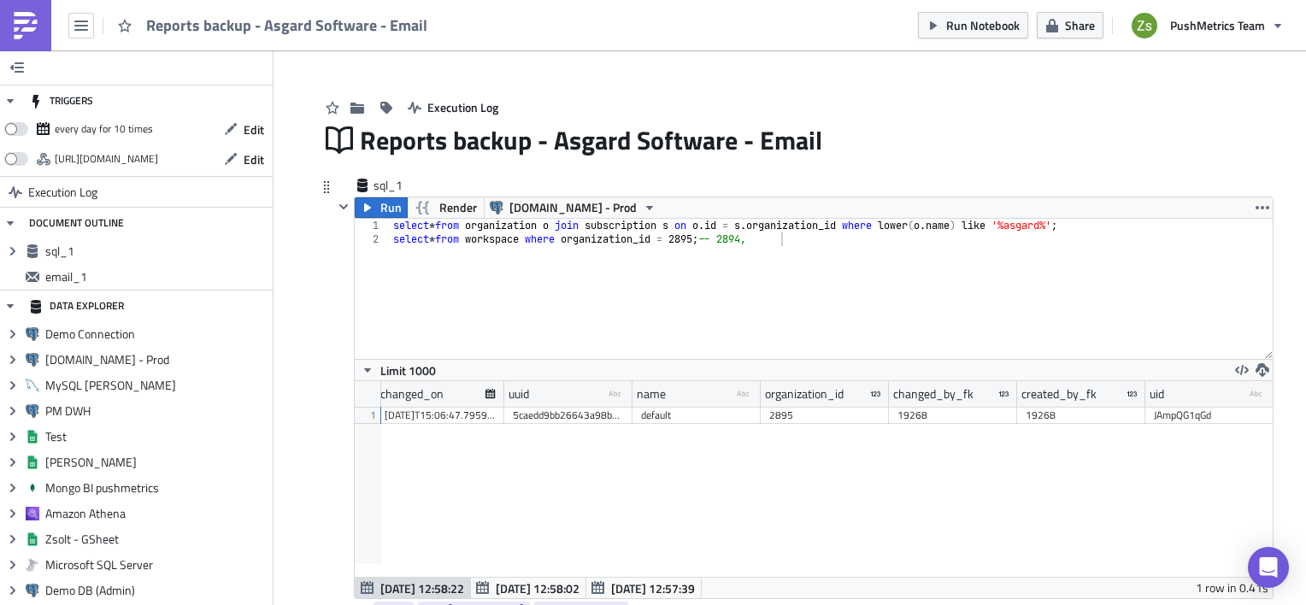
click at [1209, 415] on div "JAmpQG1qGd" at bounding box center [1209, 415] width 111 height 17
click at [844, 238] on div "select * from organization o join subscription s on o . id = s . organization_i…" at bounding box center [831, 303] width 883 height 168
paste textarea "JAmpQG1qGd"
type textarea "select * from workspace where organization_id = 2895; -- 2894, JAmpQG1qGd"
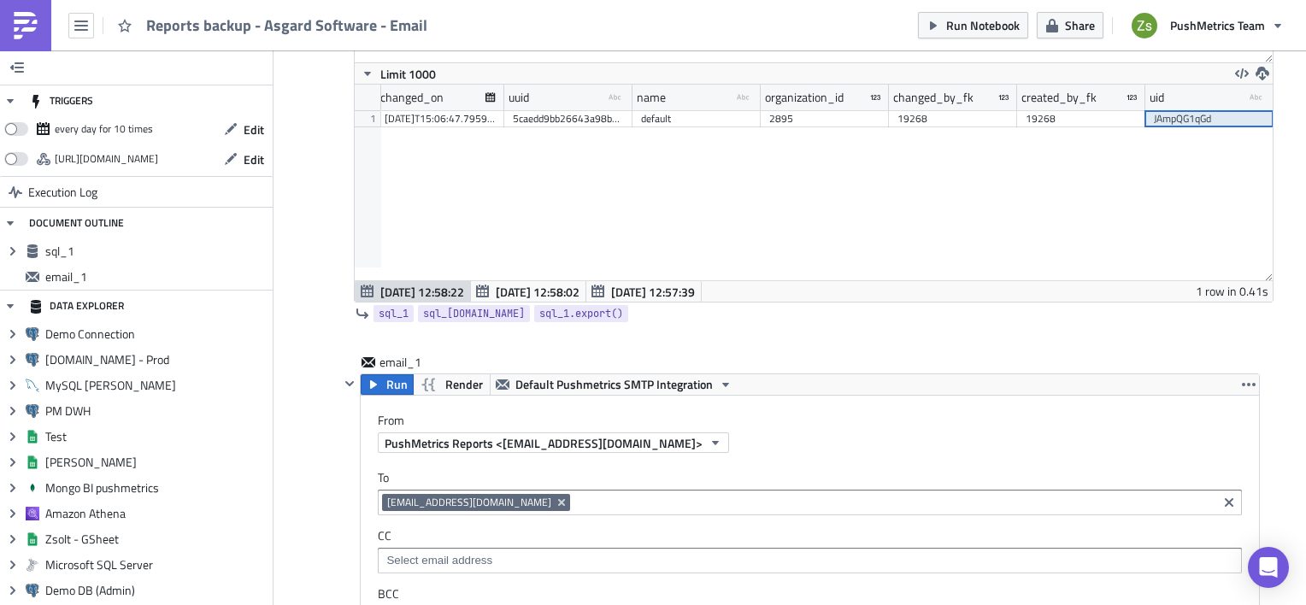
scroll to position [342, 0]
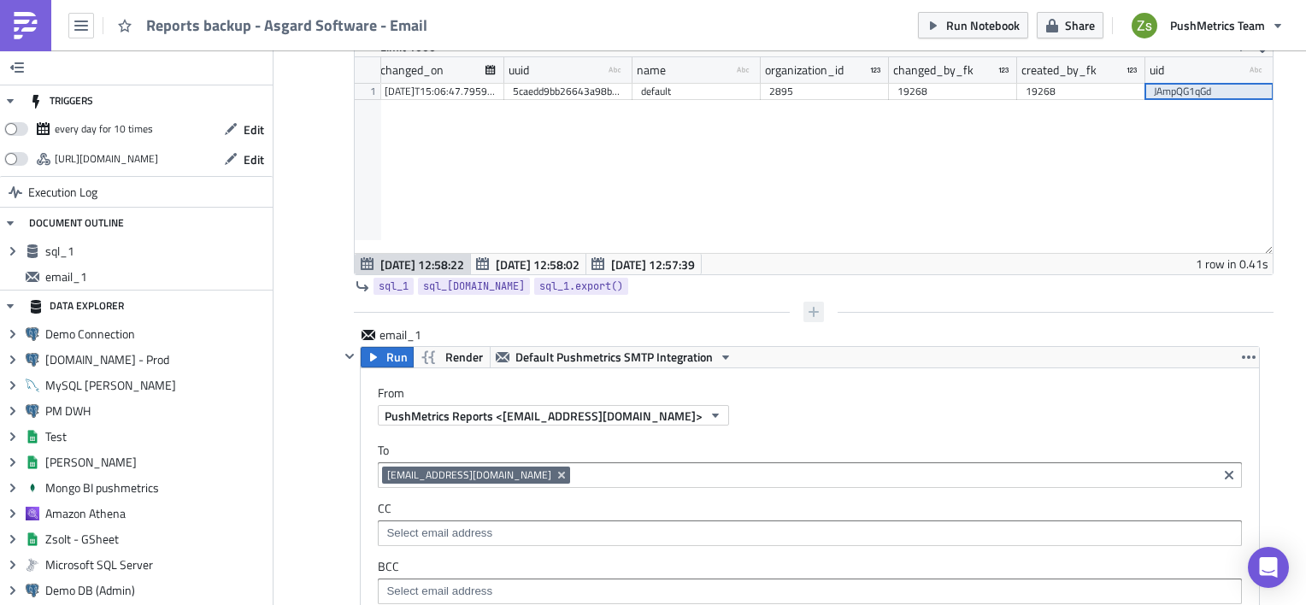
click at [812, 310] on icon "button" at bounding box center [814, 312] width 14 height 14
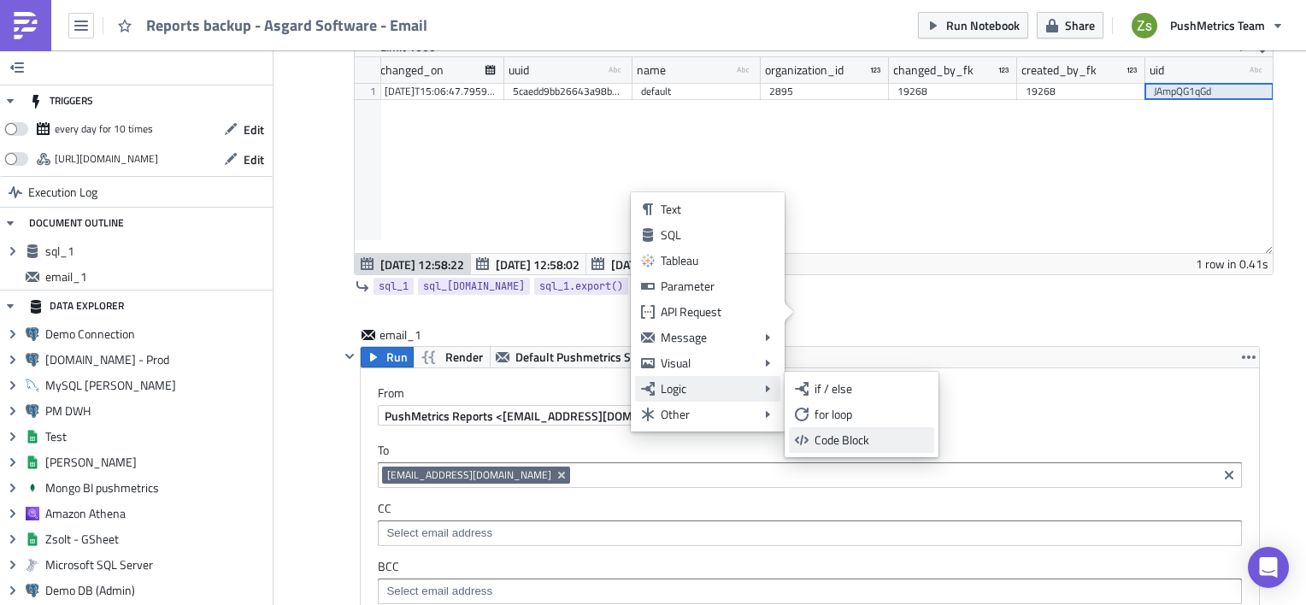
click at [856, 444] on div "Code Block" at bounding box center [872, 440] width 114 height 17
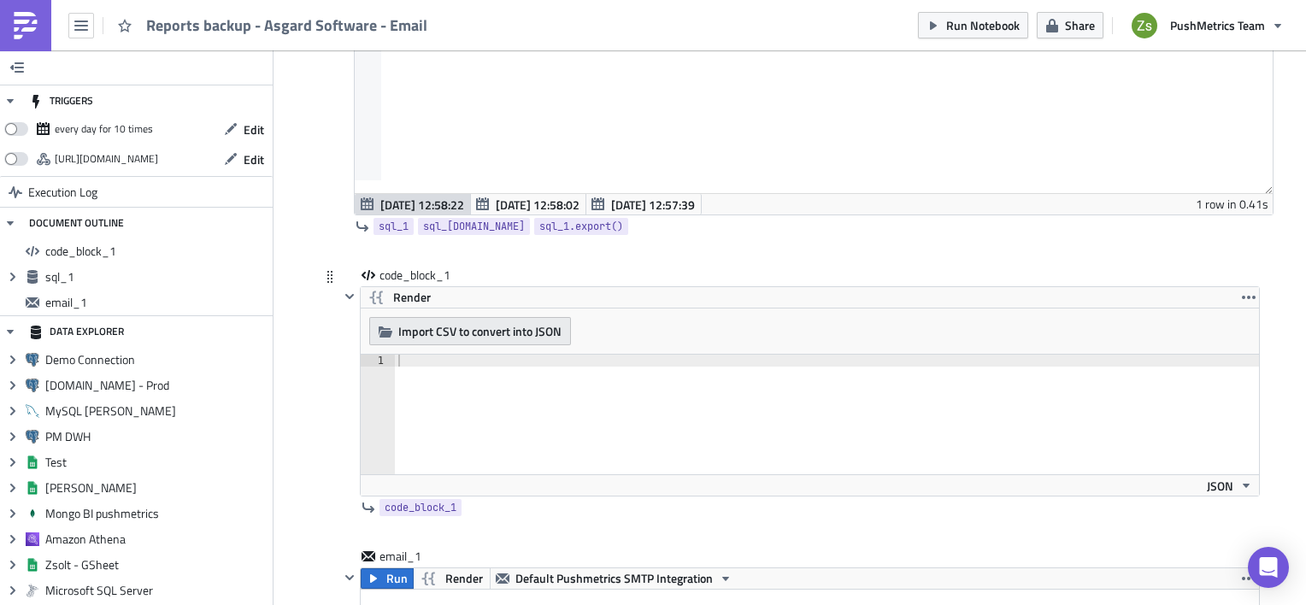
scroll to position [427, 0]
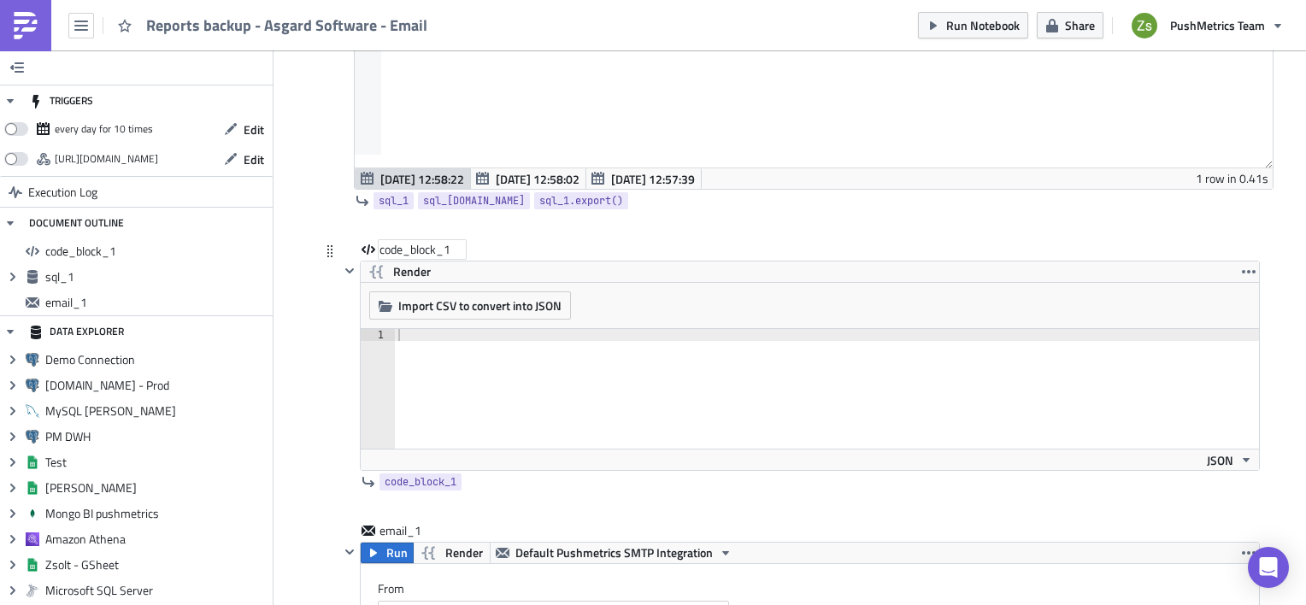
click at [443, 251] on div "code_block_1" at bounding box center [422, 249] width 85 height 17
click at [443, 251] on input "code_block_1" at bounding box center [422, 249] width 85 height 17
type input "workspace"
click at [540, 364] on div at bounding box center [827, 401] width 864 height 144
type textarea "{"
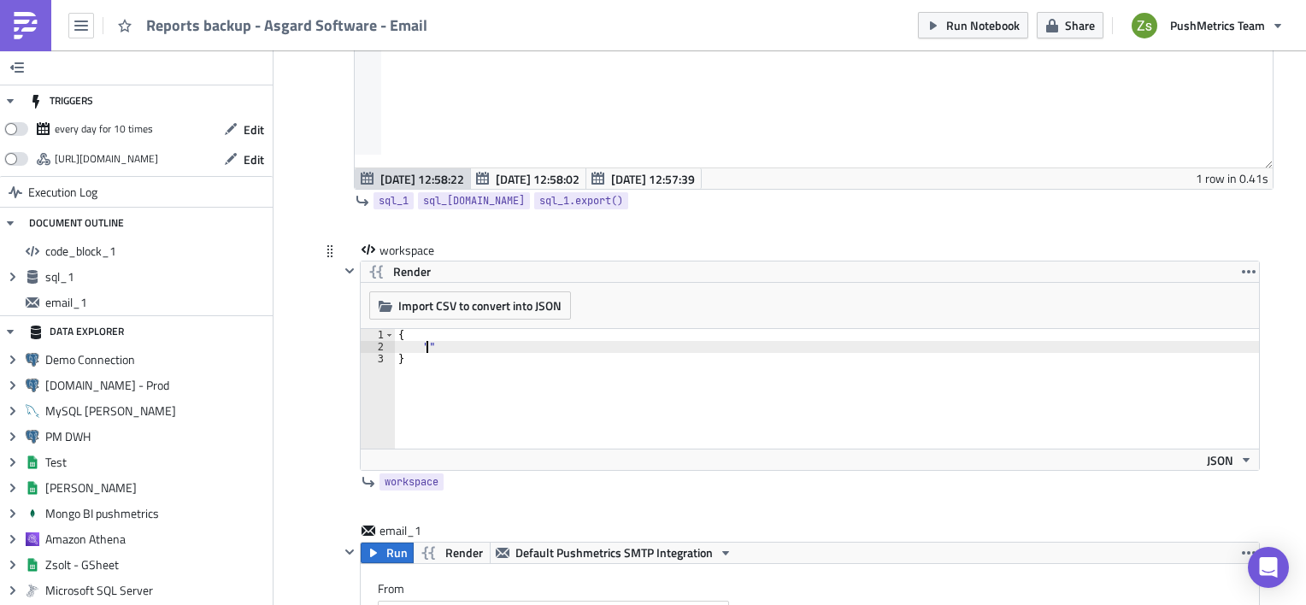
scroll to position [0, 1]
paste textarea "JAmpQG1qGd""
paste textarea "JAmpQG1qGd"
click at [554, 343] on div "{ "uid" : "JAmpQG1qGd" }" at bounding box center [827, 401] width 864 height 144
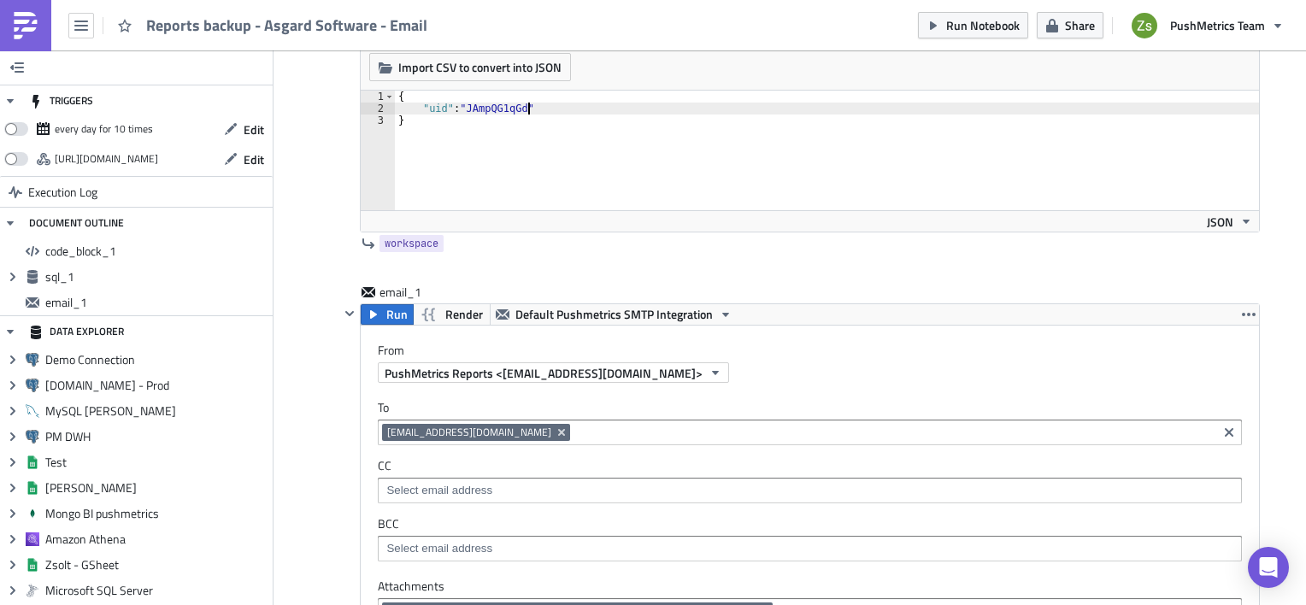
scroll to position [684, 0]
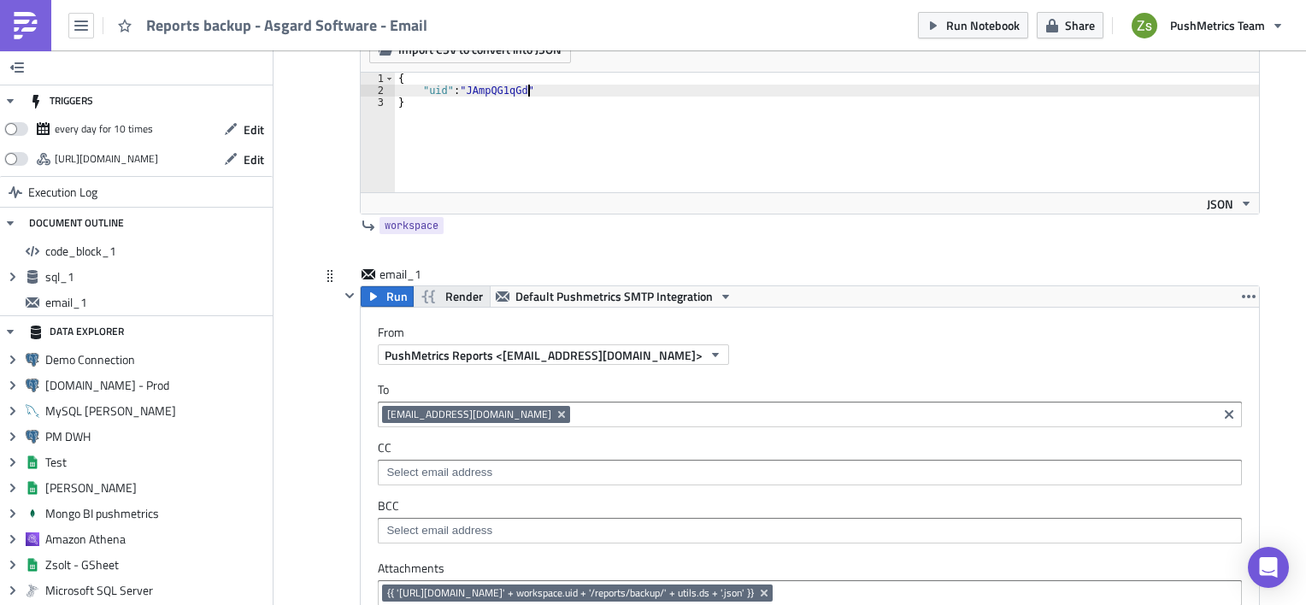
type textarea ""uid": "JAmpQG1qGd""
click at [445, 298] on span "Render" at bounding box center [464, 296] width 38 height 21
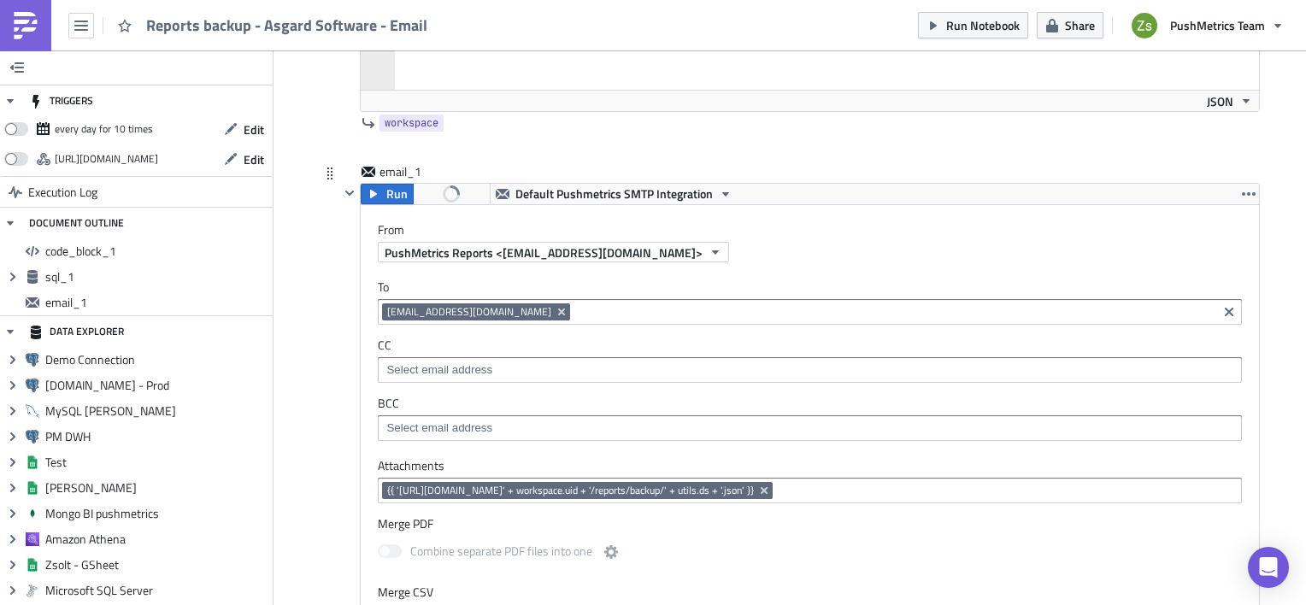
scroll to position [855, 0]
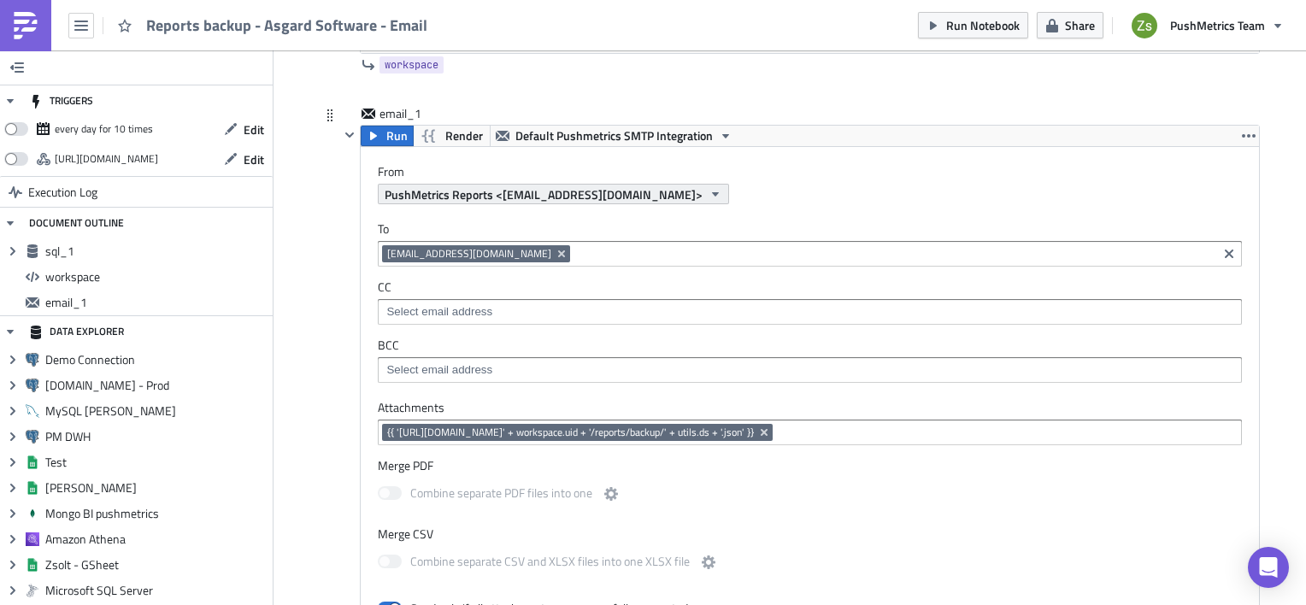
scroll to position [855, 0]
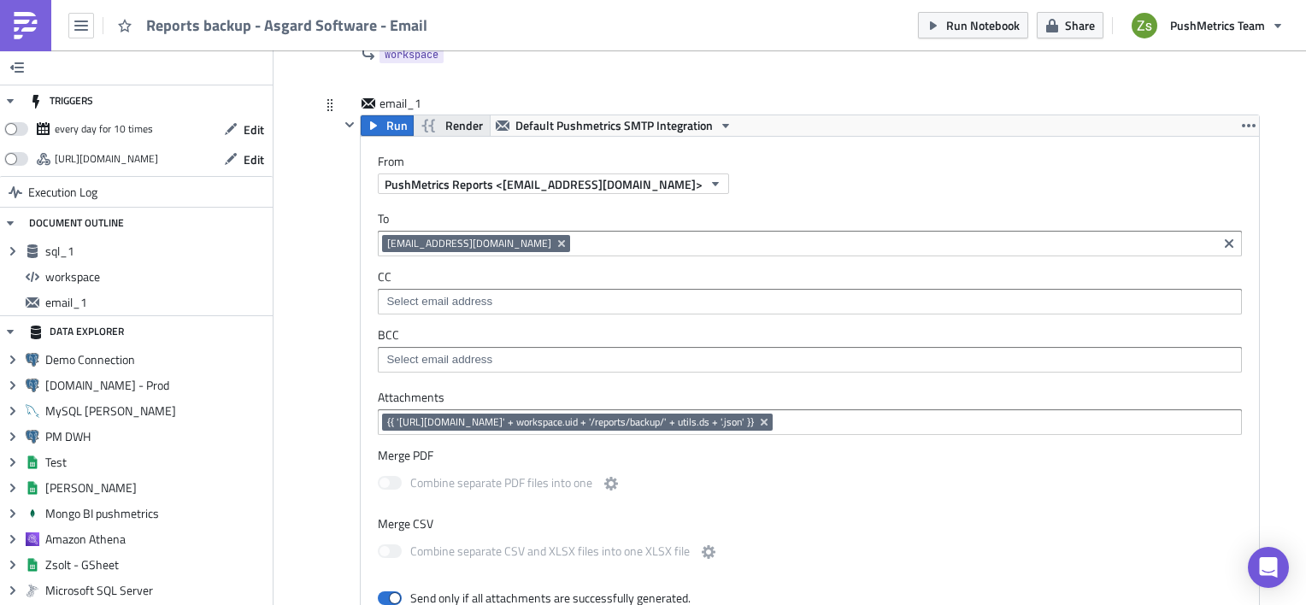
click at [424, 121] on icon "button" at bounding box center [429, 125] width 21 height 21
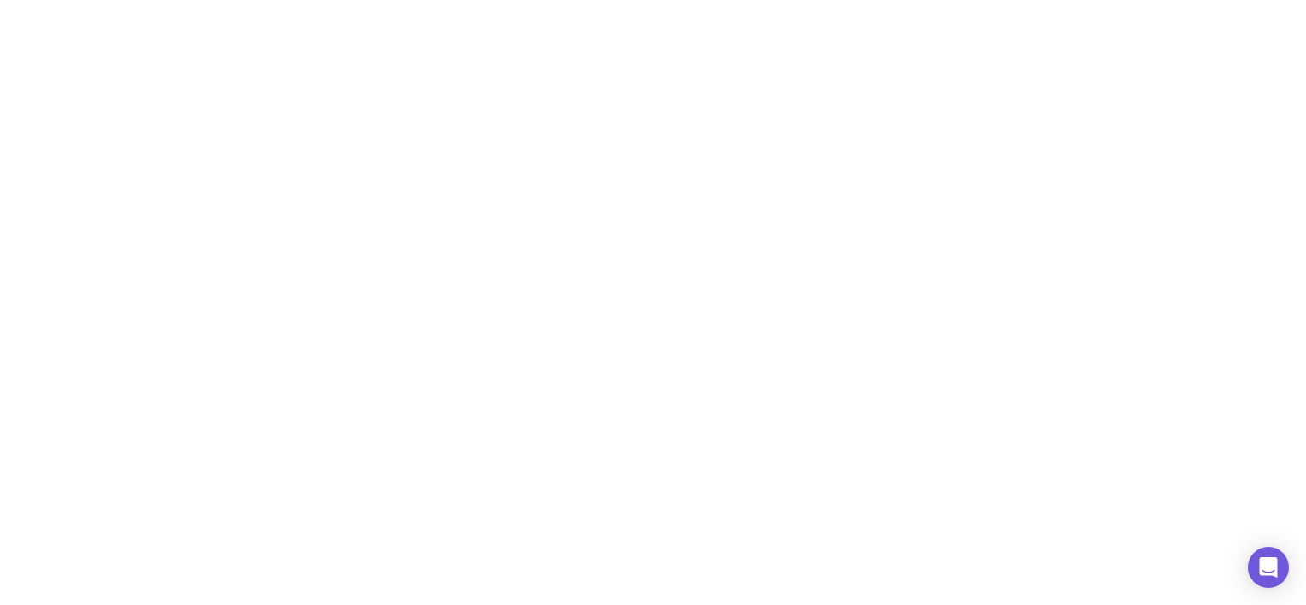
click at [41, 0] on html at bounding box center [653, 0] width 1306 height 0
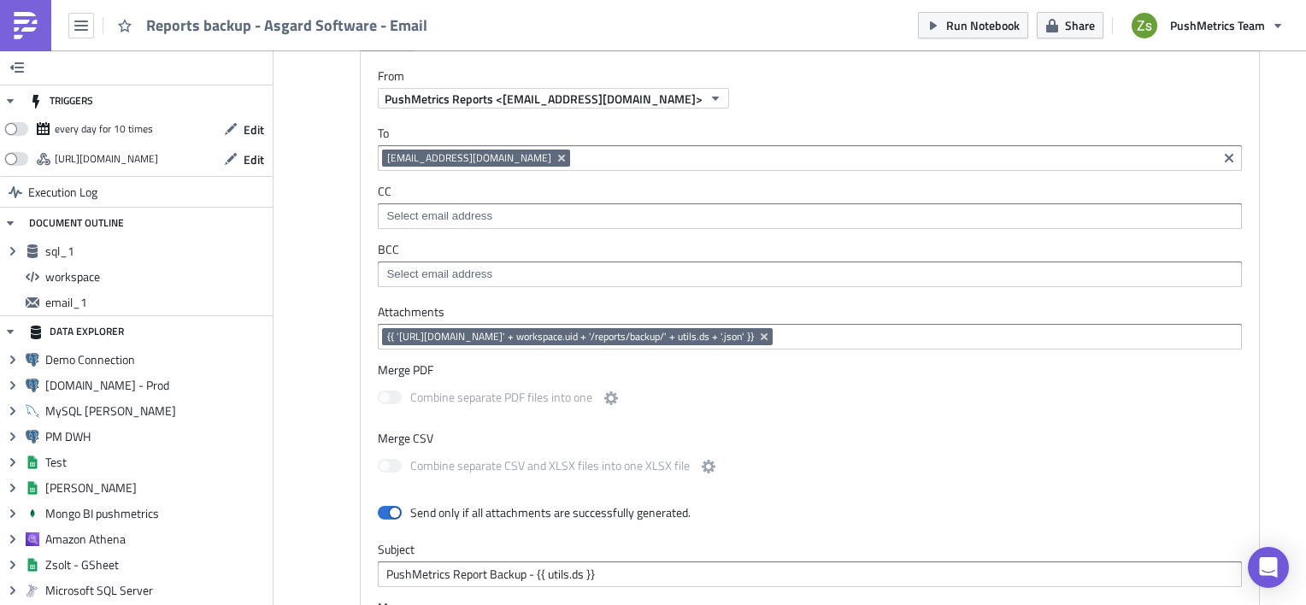
scroll to position [855, 0]
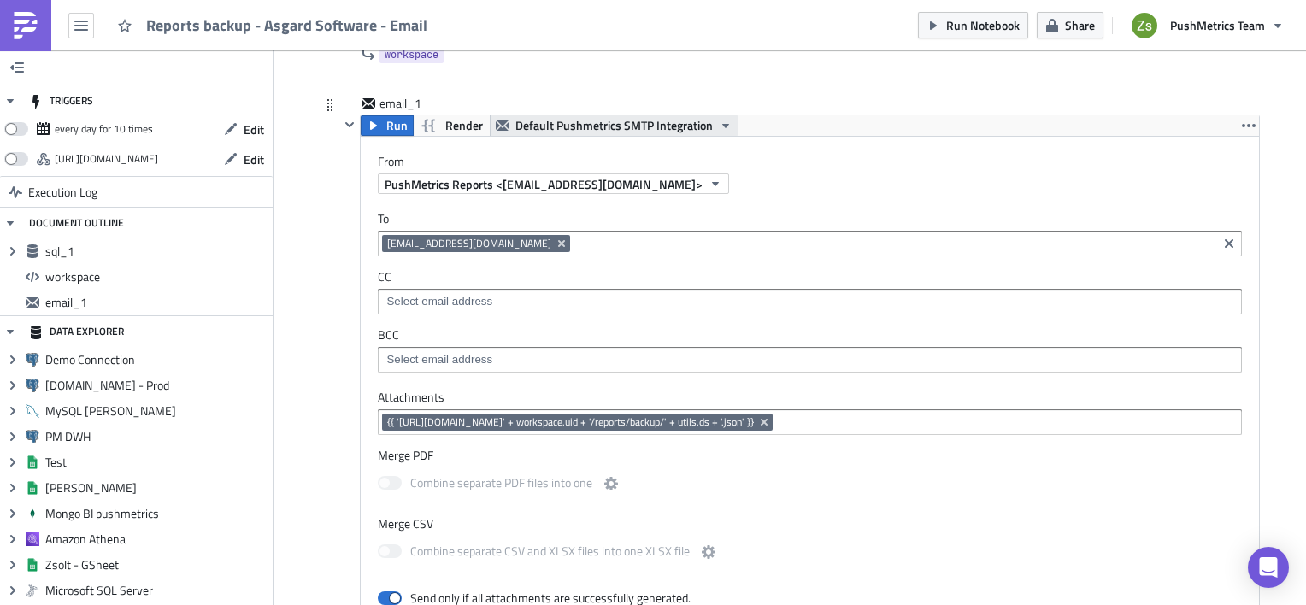
click at [609, 123] on span "Default Pushmetrics SMTP Integration" at bounding box center [613, 125] width 197 height 21
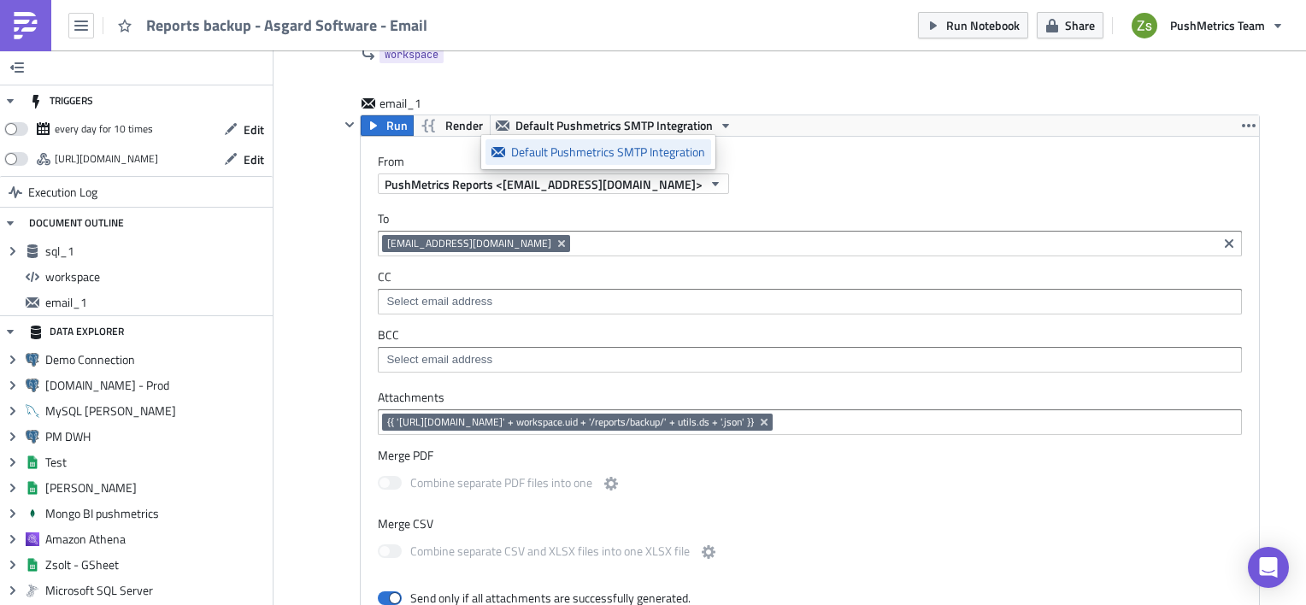
click at [609, 158] on div "Default Pushmetrics SMTP Integration" at bounding box center [608, 152] width 194 height 17
click at [609, 181] on span "PushMetrics Reports <[EMAIL_ADDRESS][DOMAIN_NAME]>" at bounding box center [544, 184] width 318 height 18
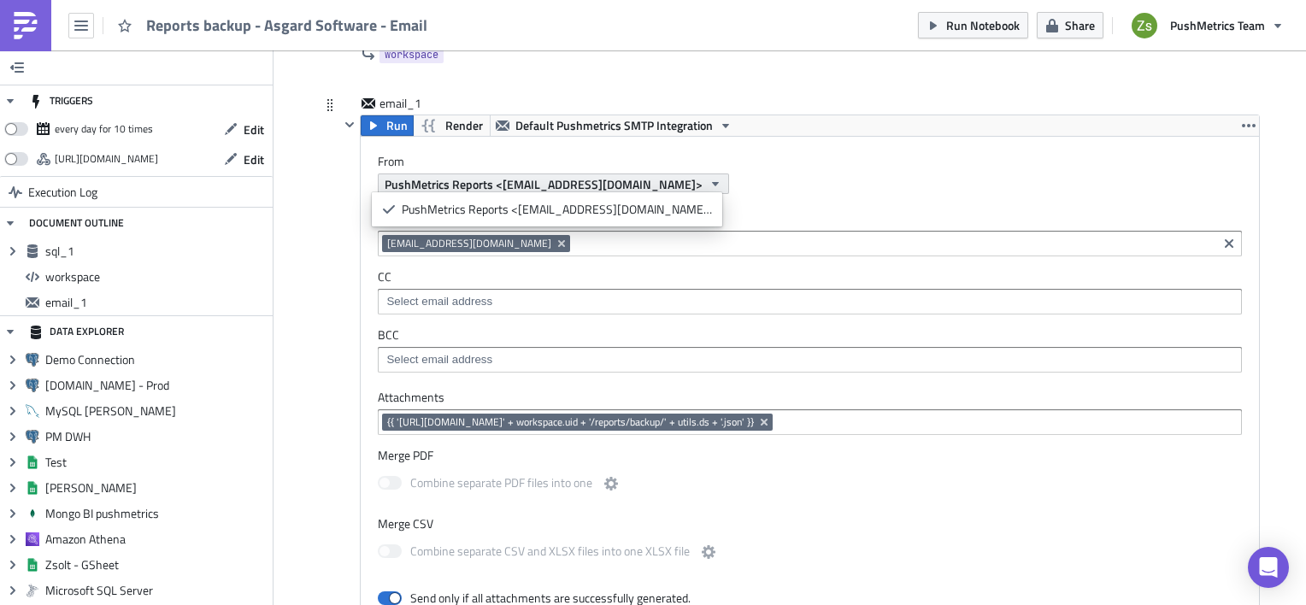
click at [609, 181] on span "PushMetrics Reports <[EMAIL_ADDRESS][DOMAIN_NAME]>" at bounding box center [544, 184] width 318 height 18
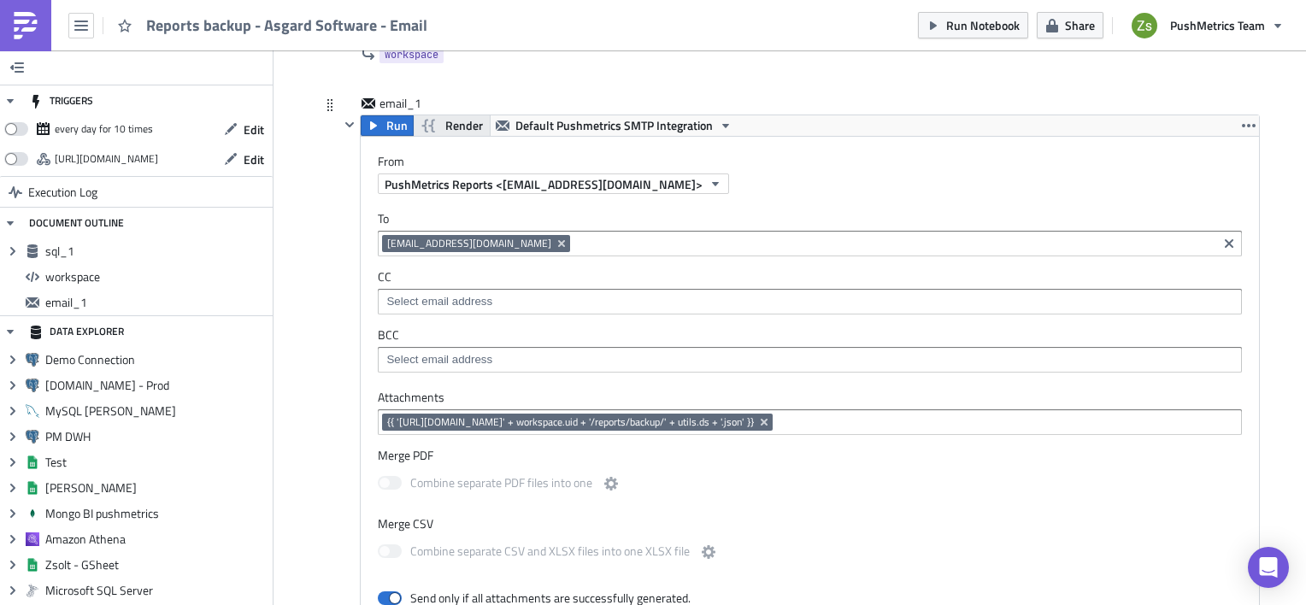
click at [434, 126] on button "Render" at bounding box center [452, 125] width 78 height 21
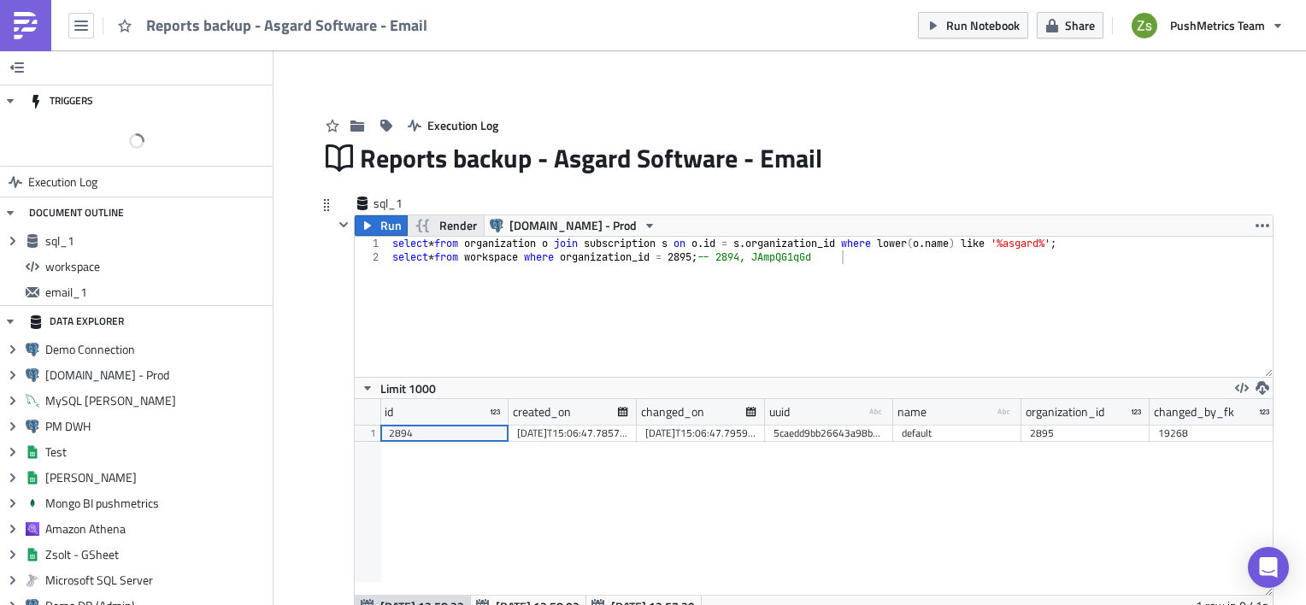
scroll to position [195, 918]
click at [443, 223] on span "Render" at bounding box center [458, 225] width 38 height 21
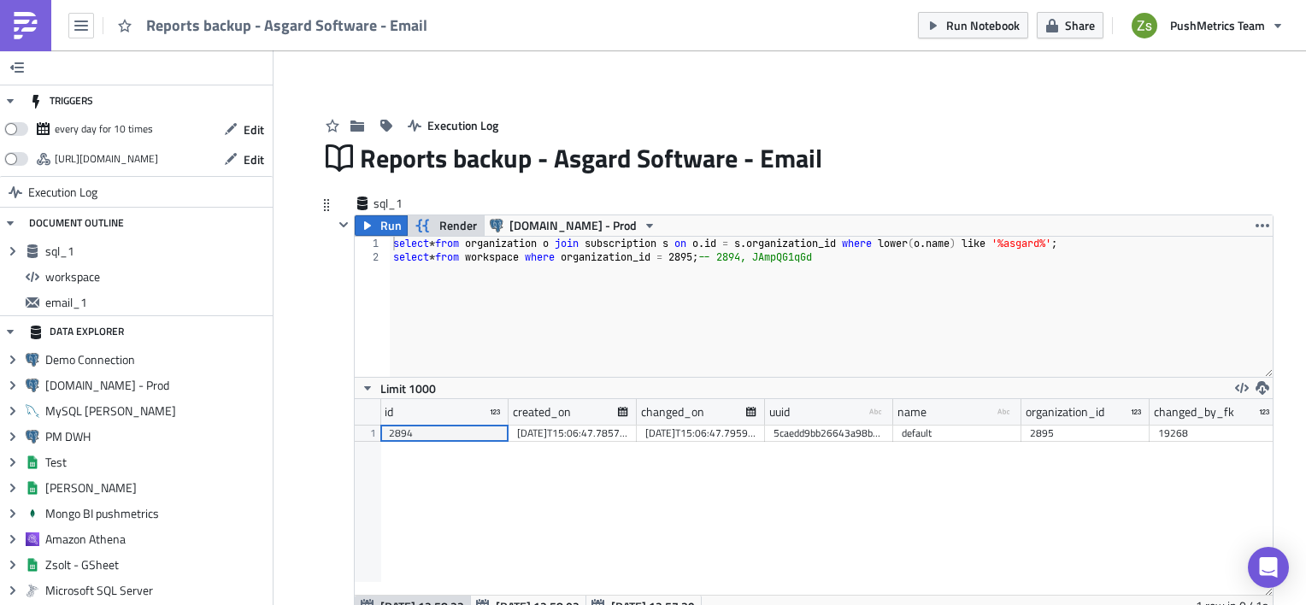
click at [443, 223] on span "Render" at bounding box center [458, 225] width 38 height 21
type textarea "select * from workspace where organization_id = 2895; -- 2894, JAmpQG1qGd"
click at [557, 260] on div "select * from organization o join subscription s on o . id = s . organization_i…" at bounding box center [831, 321] width 883 height 168
click at [740, 256] on div "select * from organization o join subscription s on o . id = s . organization_i…" at bounding box center [831, 321] width 883 height 168
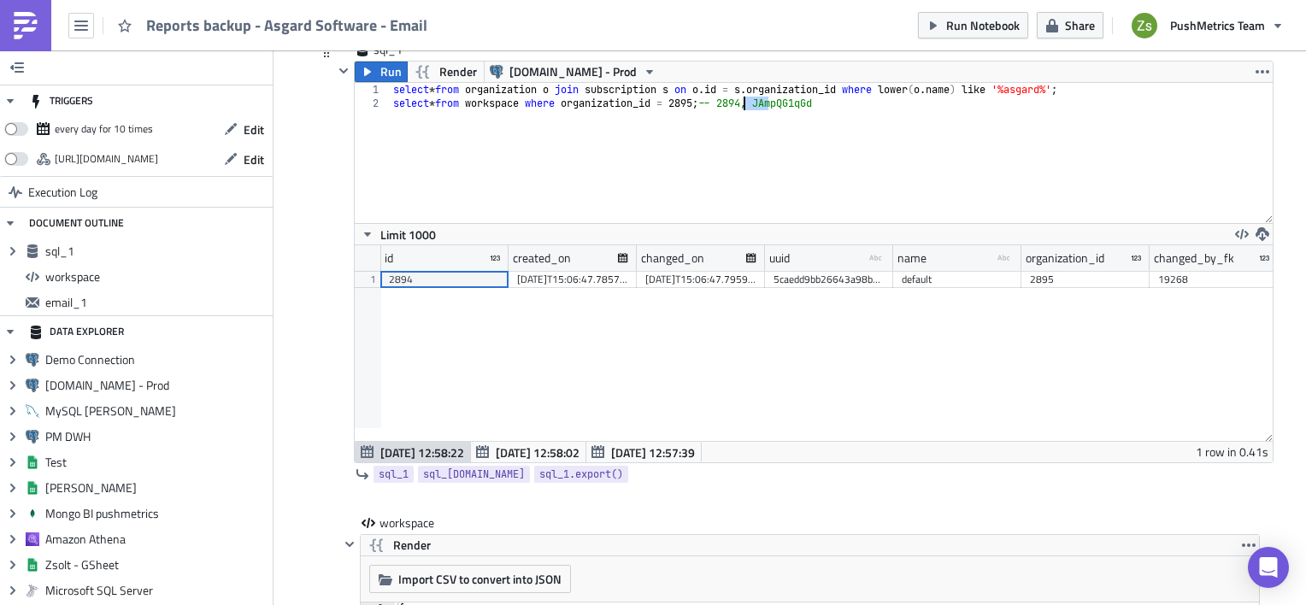
scroll to position [266, 0]
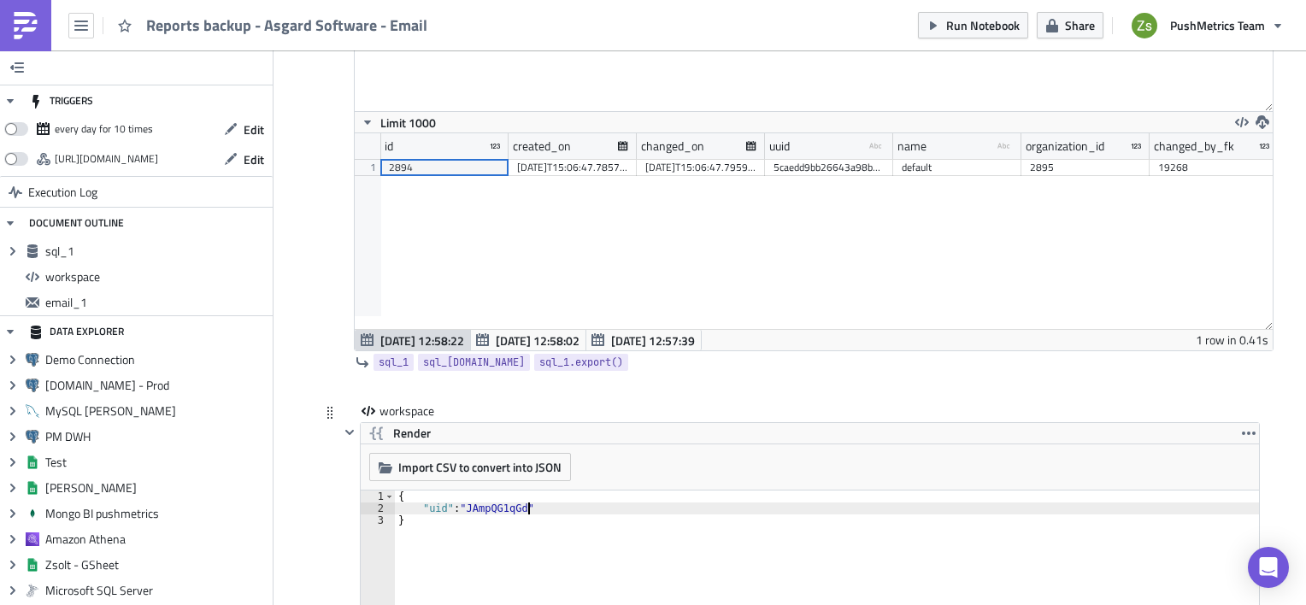
click at [619, 506] on div "{ "uid" : "JAmpQG1qGd" }" at bounding box center [837, 563] width 884 height 144
type textarea ""uid": "JAmpQG1qGd","
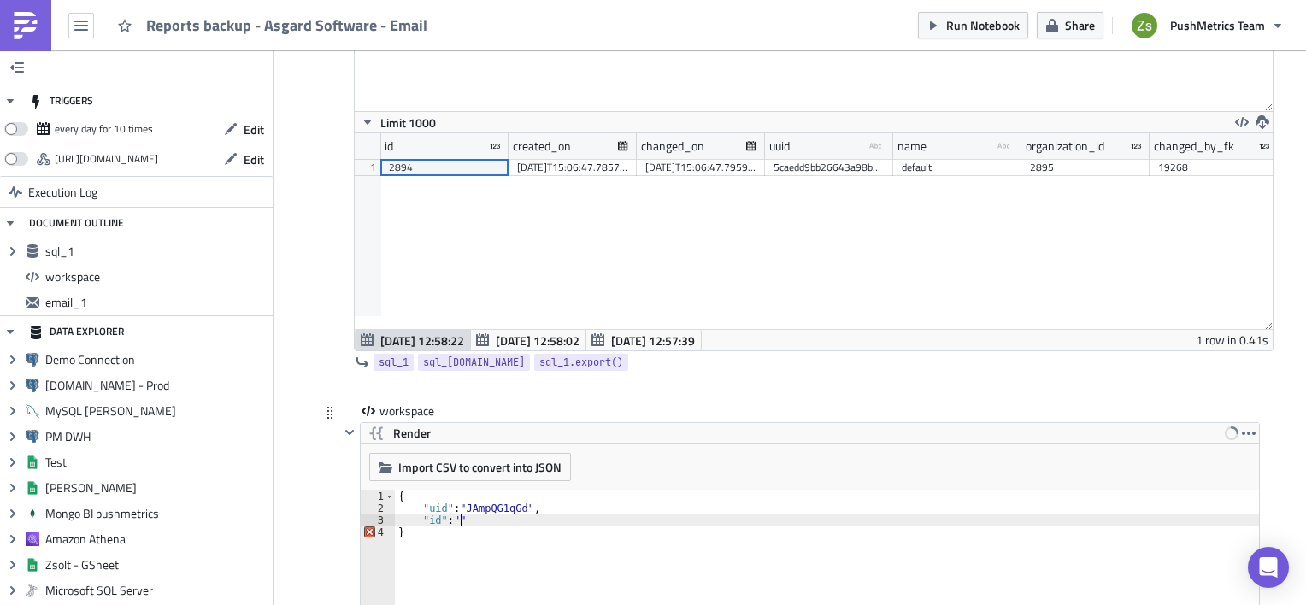
scroll to position [0, 4]
paste textarea "2894""
type textarea ""id": "2894","
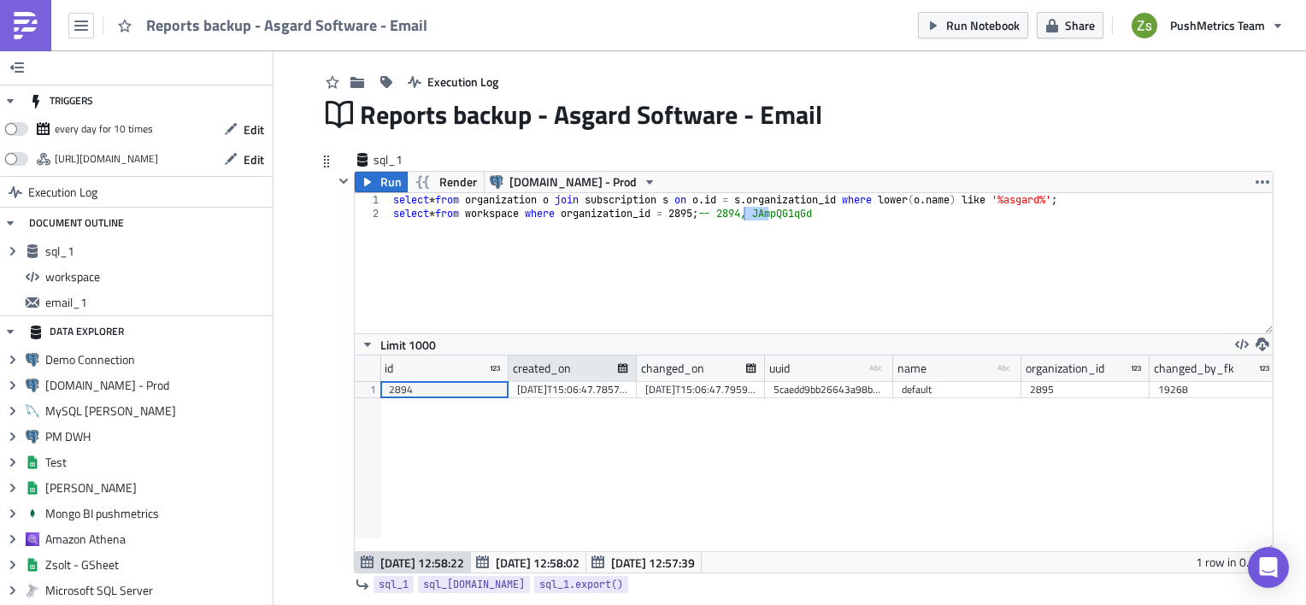
scroll to position [376, 0]
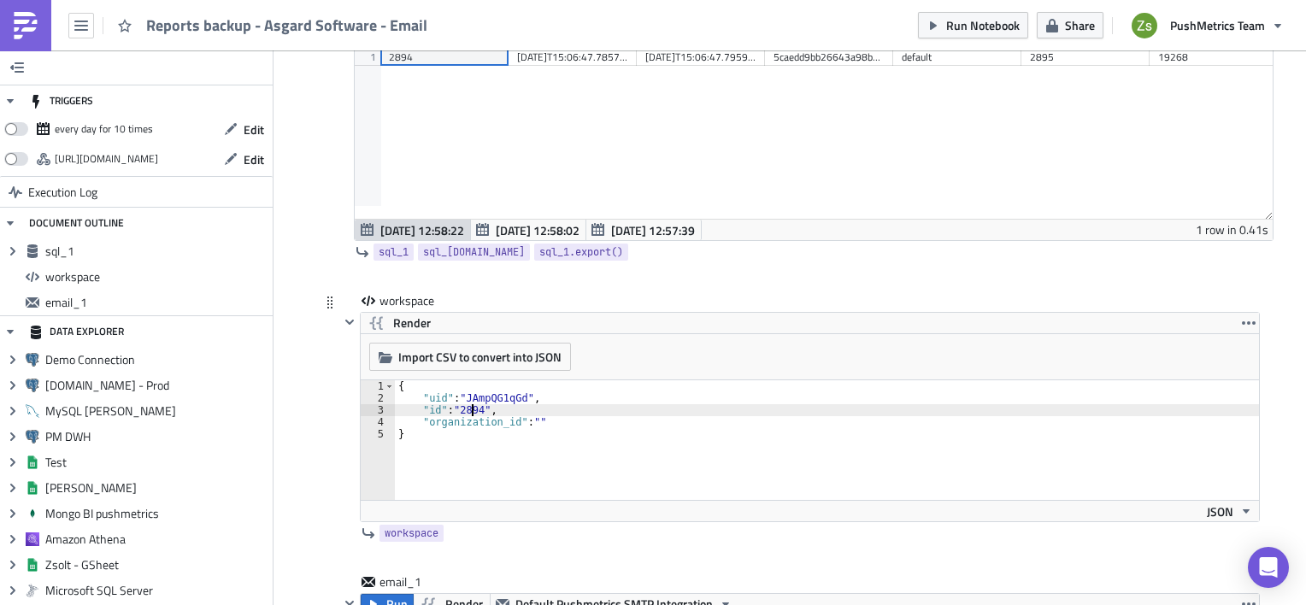
click at [466, 415] on div "{ "uid" : "JAmpQG1qGd" , "id" : "2894" , "organization_id" : "" }" at bounding box center [837, 452] width 884 height 144
paste textarea "2894"
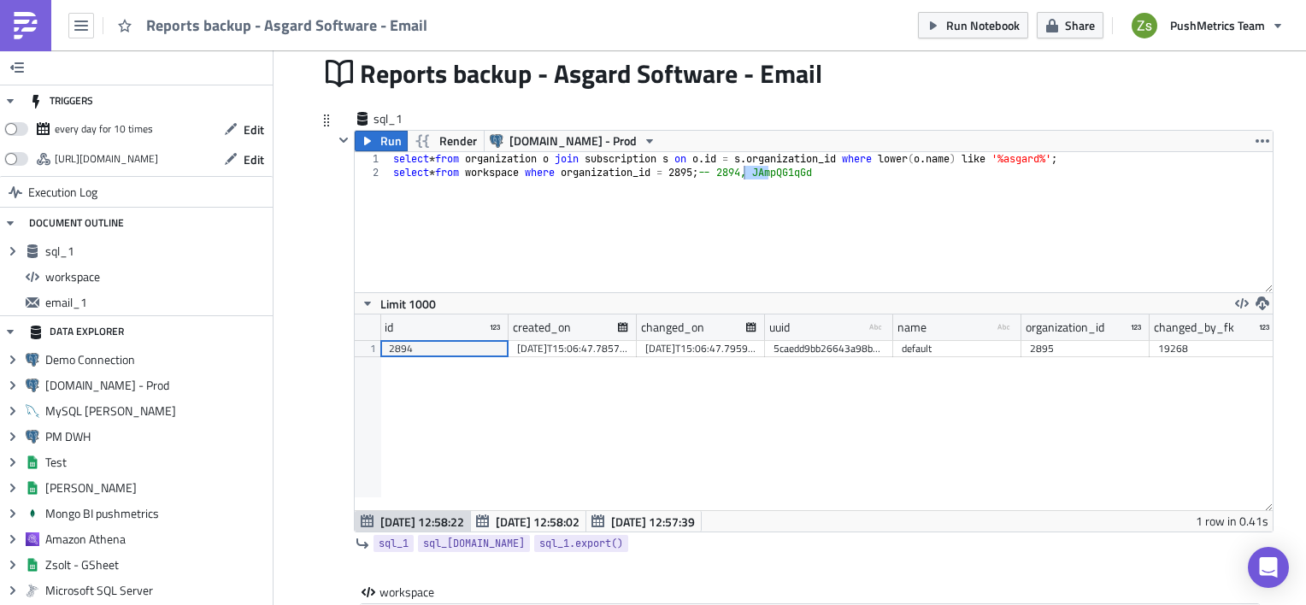
scroll to position [74, 0]
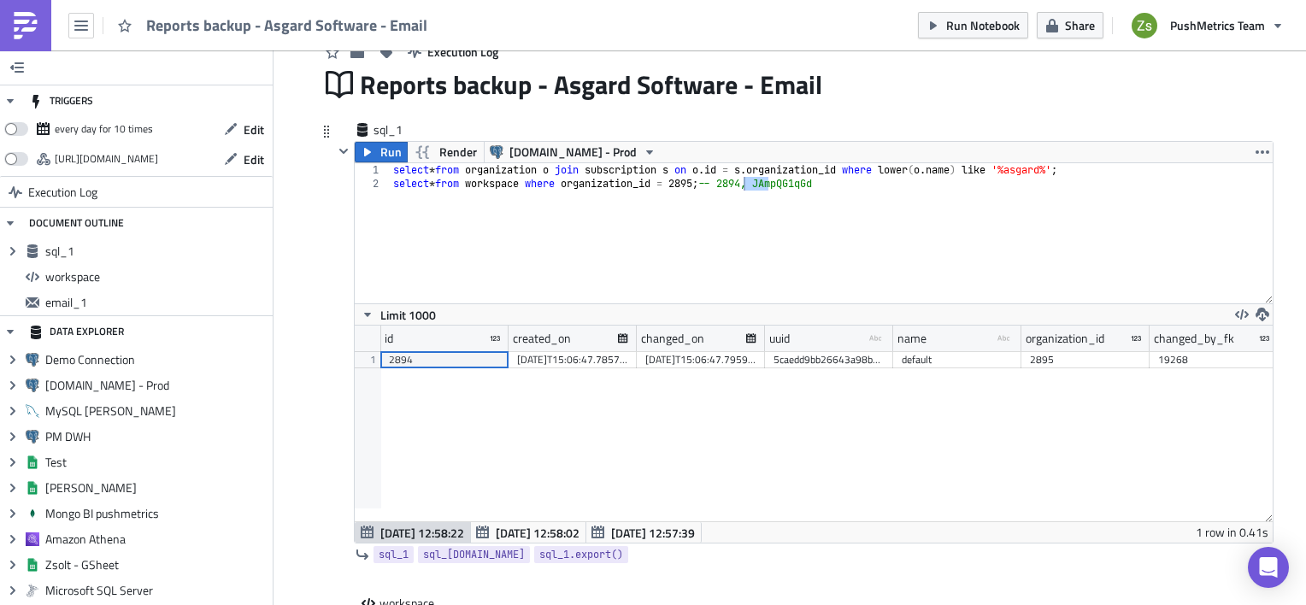
click at [692, 189] on div "select * from organization o join subscription s on o . id = s . organization_i…" at bounding box center [831, 247] width 883 height 168
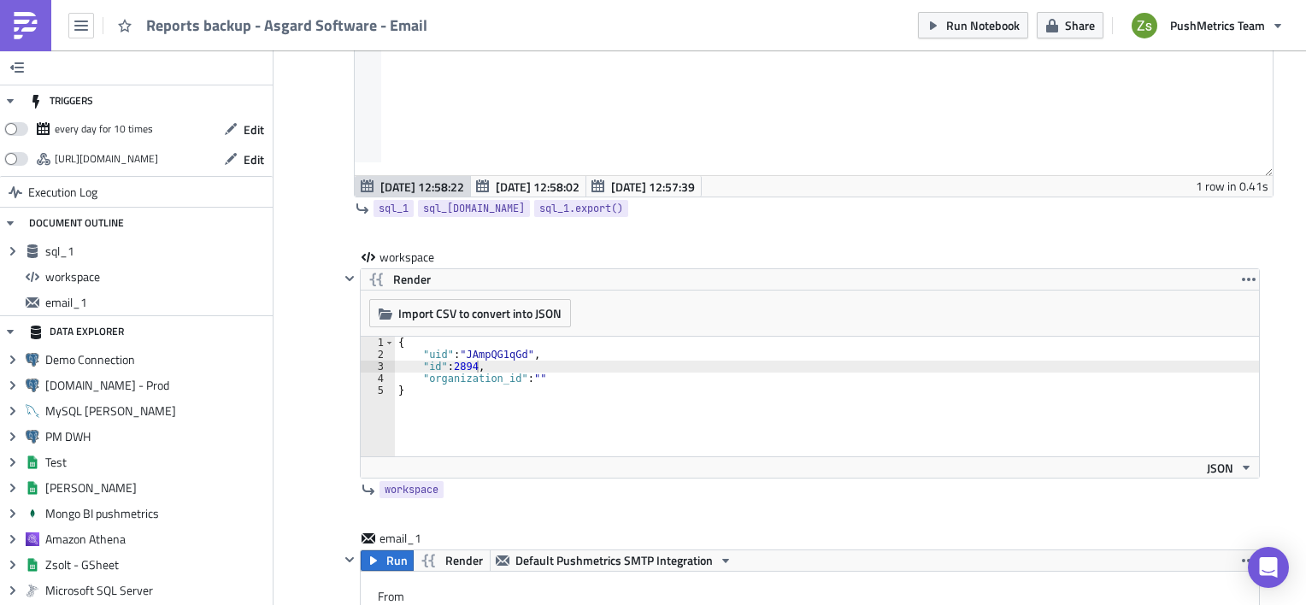
scroll to position [419, 0]
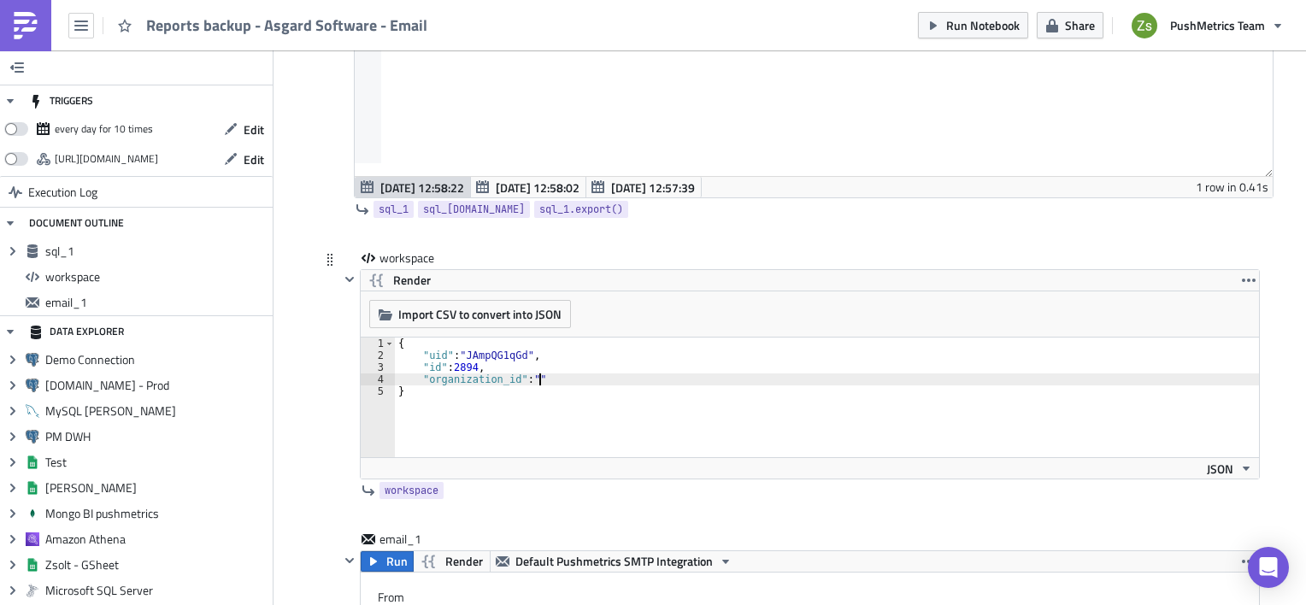
click at [531, 376] on div "{ "uid" : "JAmpQG1qGd" , "id" : 2894 , "organization_id" : "" }" at bounding box center [837, 410] width 884 height 144
paste textarea "2895"
type textarea ""organization_id": 2895"
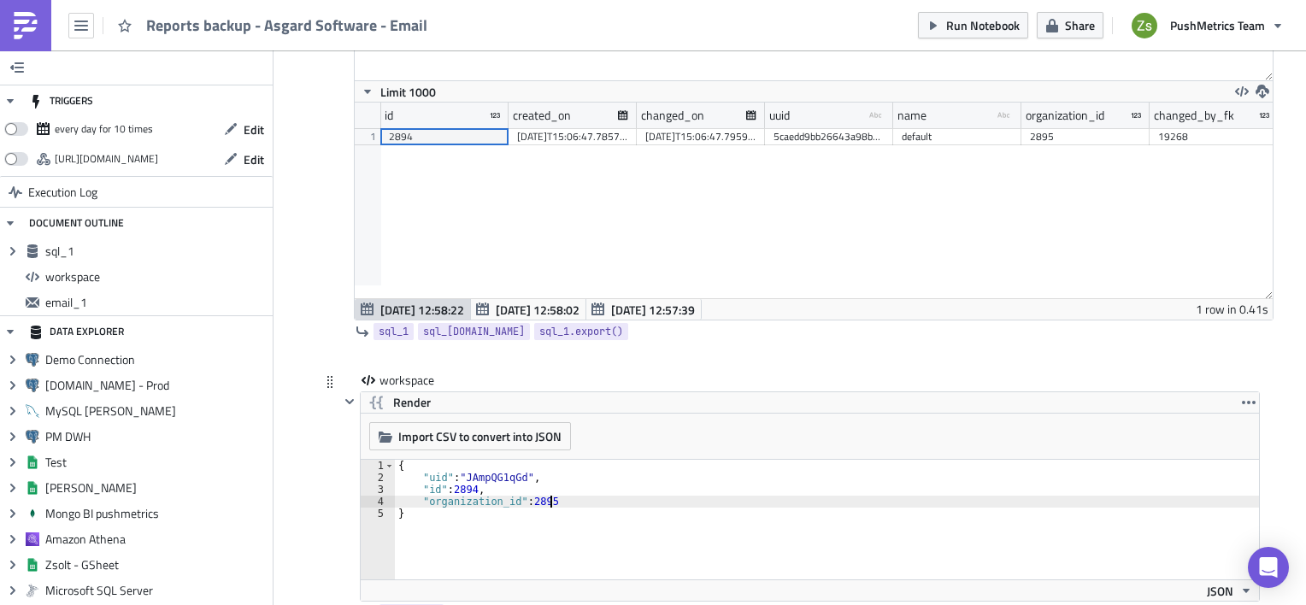
scroll to position [297, 0]
click at [382, 407] on button "Render" at bounding box center [399, 402] width 77 height 21
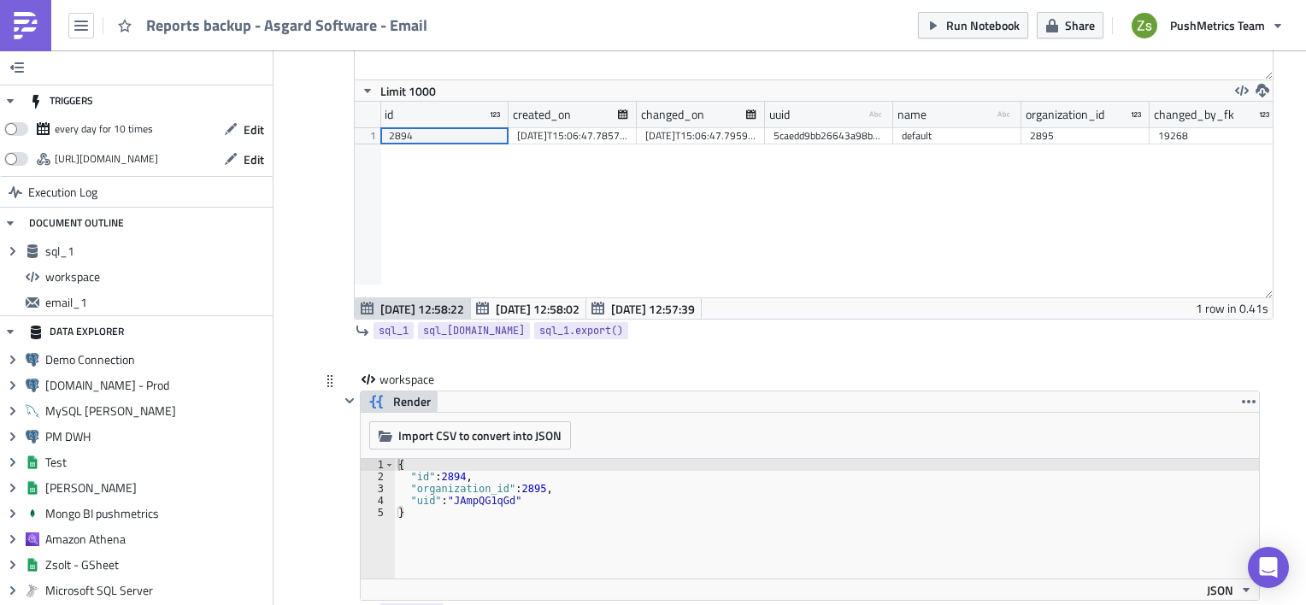
click at [382, 407] on button "Render" at bounding box center [399, 402] width 77 height 21
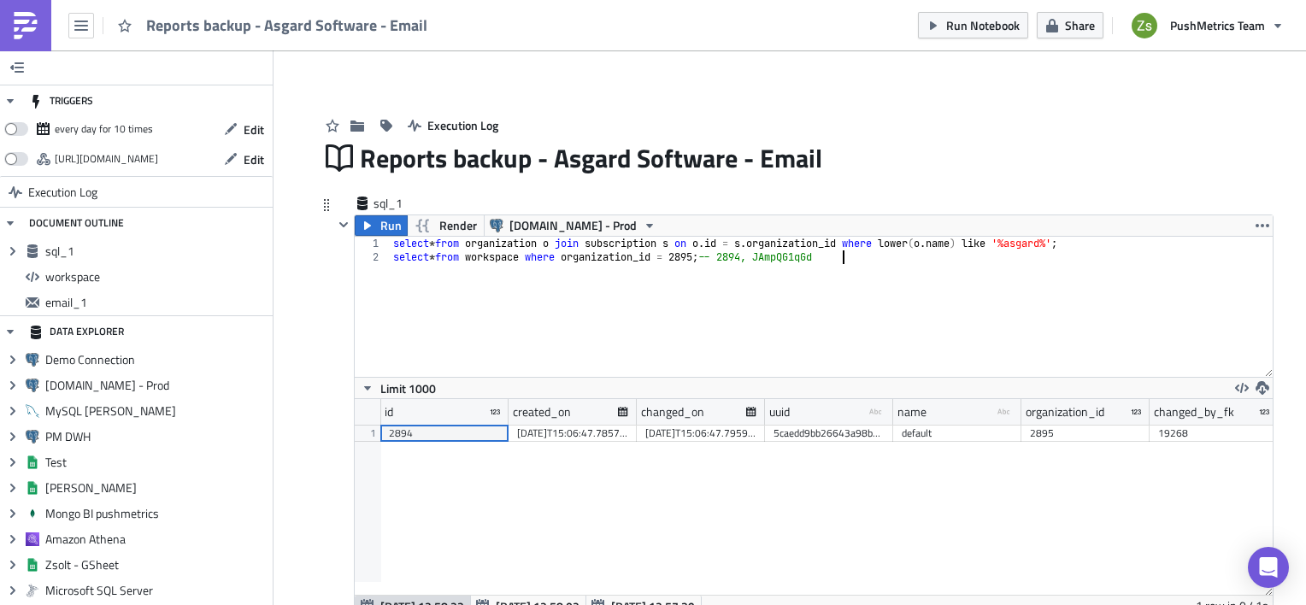
click at [615, 315] on div "select * from organization o join subscription s on o . id = s . organization_i…" at bounding box center [831, 321] width 883 height 168
type textarea "select * from organization o join subscription s on [DOMAIN_NAME] = [DOMAIN_NAM…"
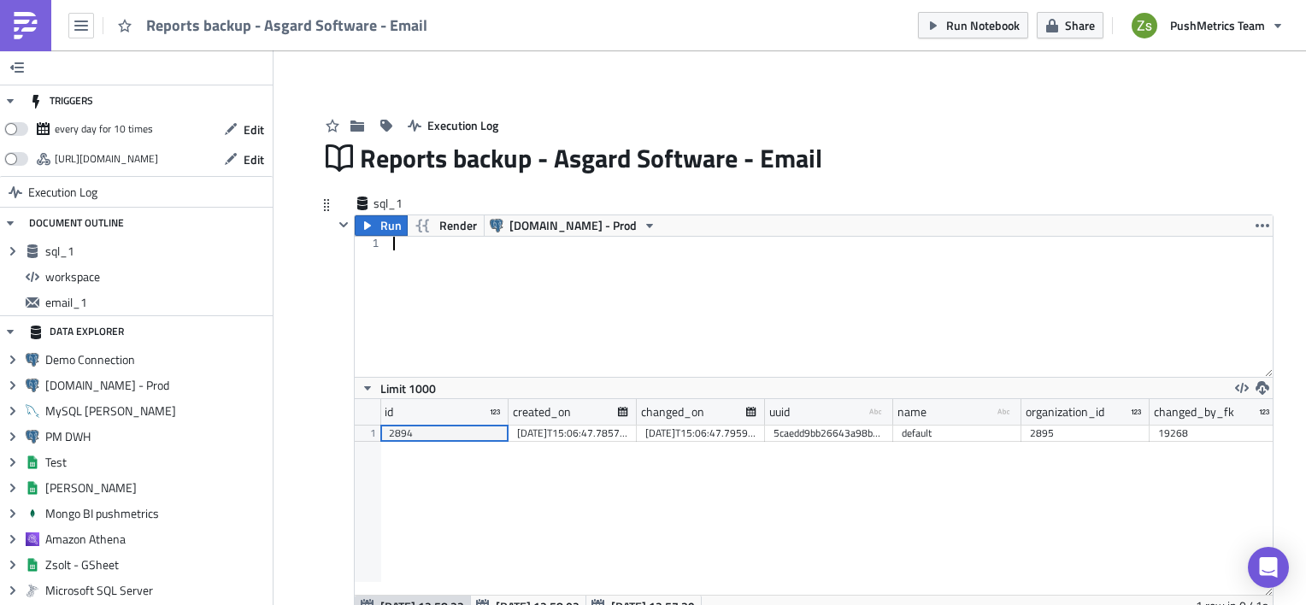
type textarea "select * from organization o join subscription s on [DOMAIN_NAME] = [DOMAIN_NAM…"
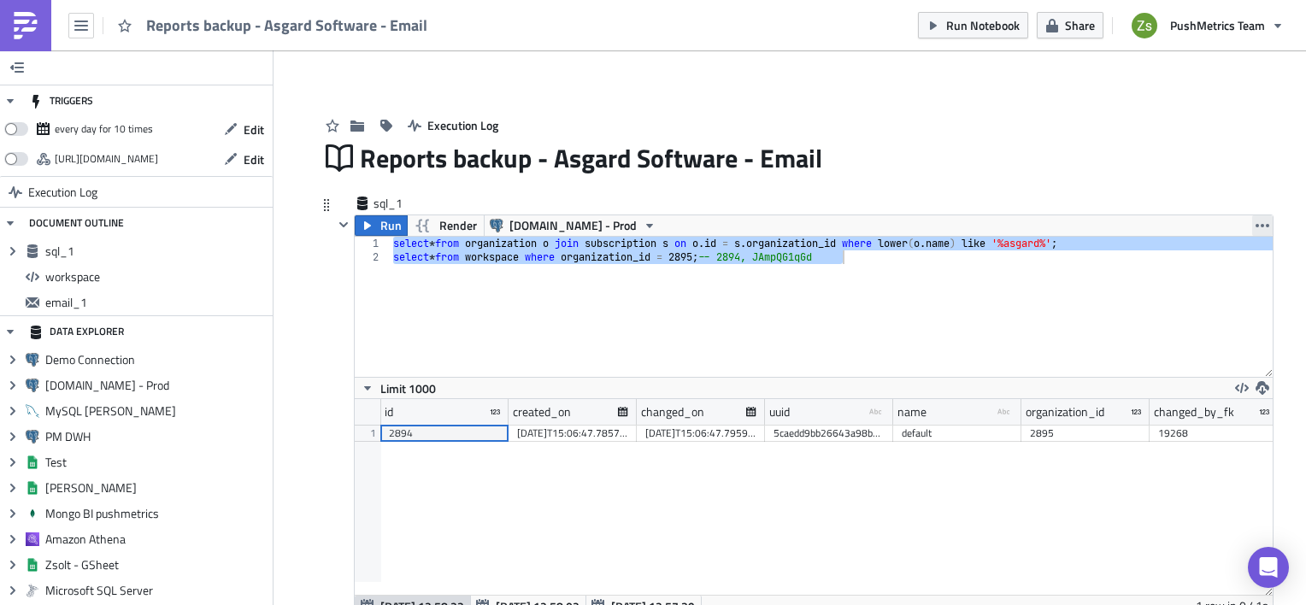
click at [1258, 223] on icon "button" at bounding box center [1263, 226] width 14 height 14
click at [1198, 330] on div "Remove" at bounding box center [1239, 327] width 114 height 17
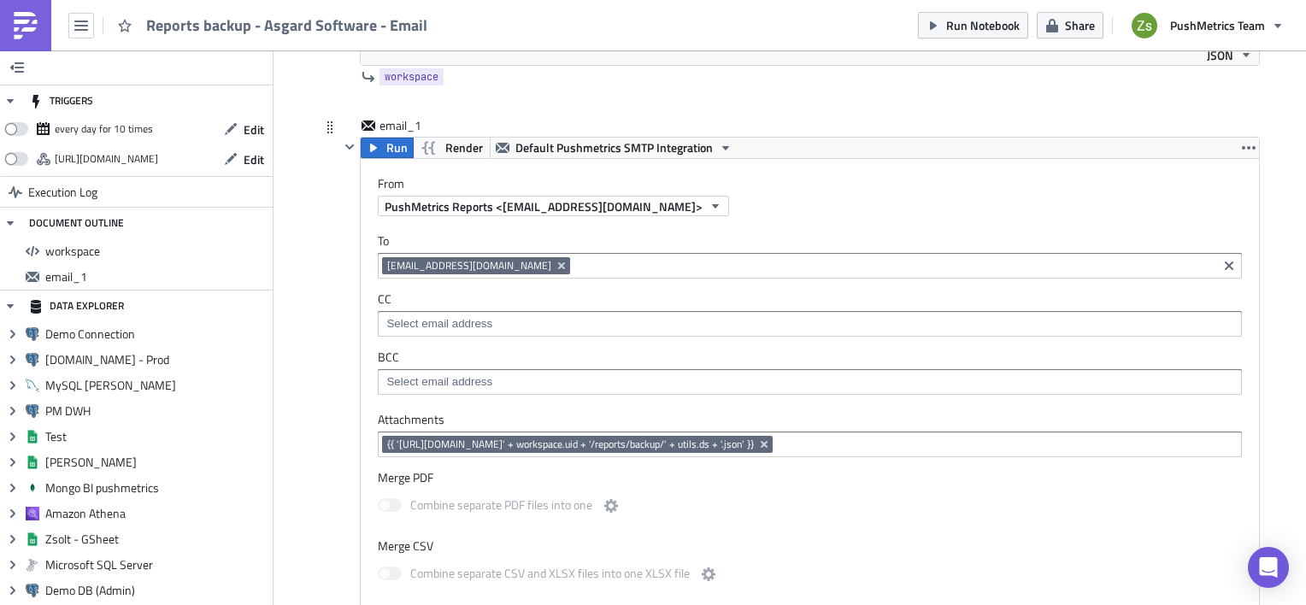
scroll to position [335, 0]
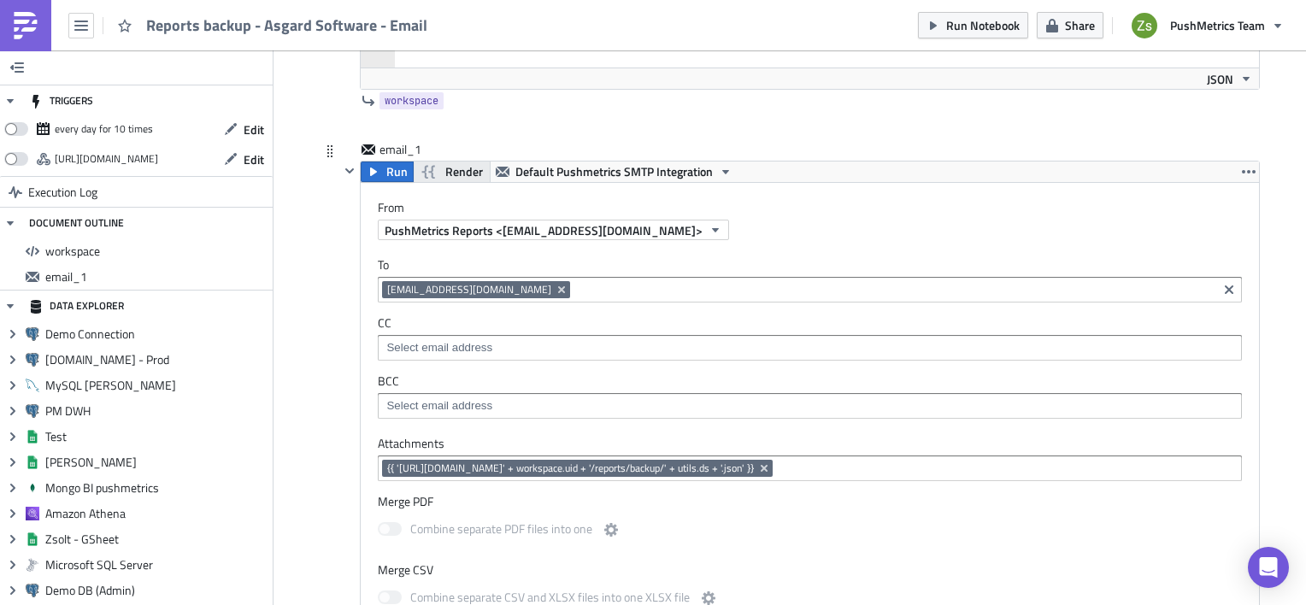
click at [445, 171] on span "Render" at bounding box center [464, 172] width 38 height 21
